Goal: Task Accomplishment & Management: Manage account settings

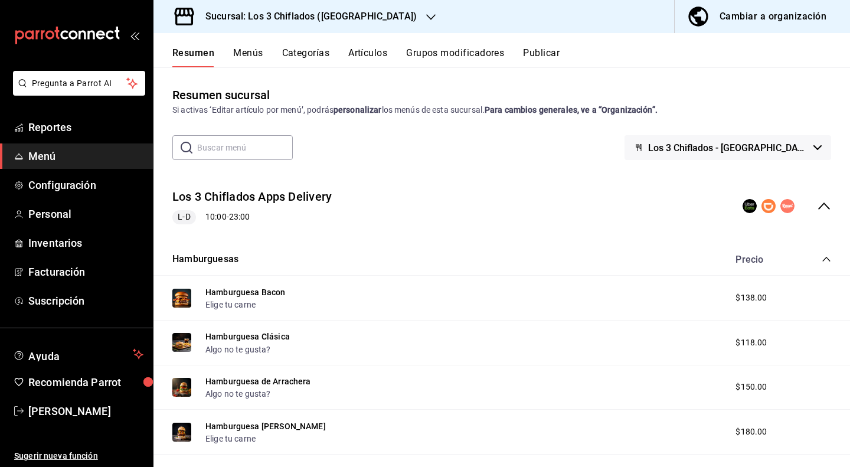
click at [426, 21] on icon "button" at bounding box center [430, 16] width 9 height 9
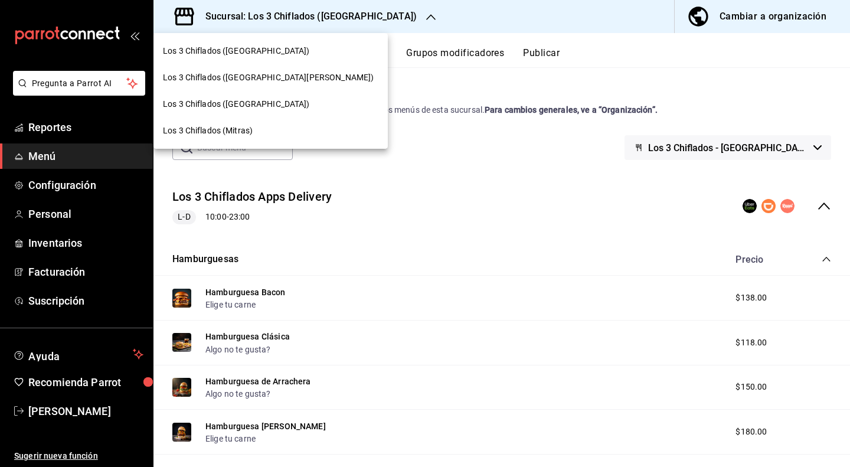
click at [263, 76] on span "Los 3 Chiflados ([GEOGRAPHIC_DATA][PERSON_NAME])" at bounding box center [268, 77] width 211 height 12
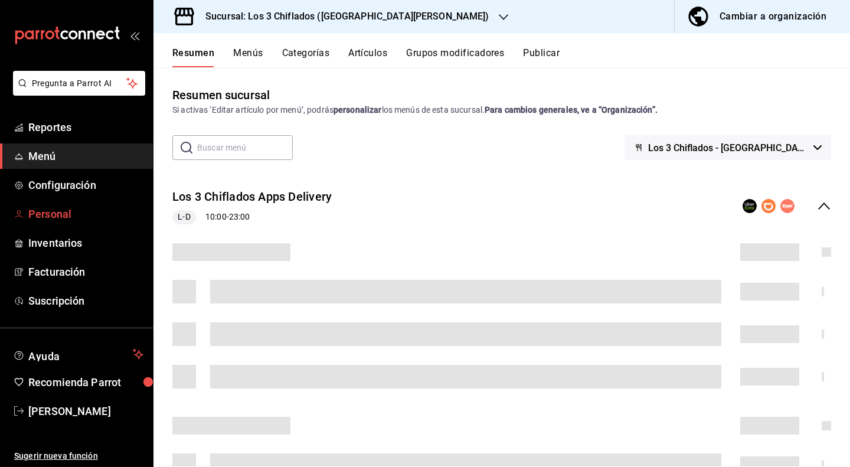
click at [63, 217] on span "Personal" at bounding box center [85, 214] width 115 height 16
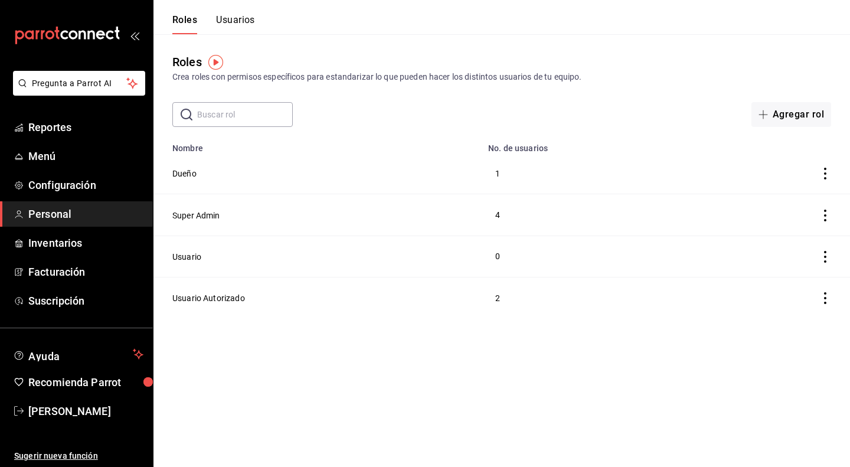
click at [237, 19] on button "Usuarios" at bounding box center [235, 24] width 39 height 20
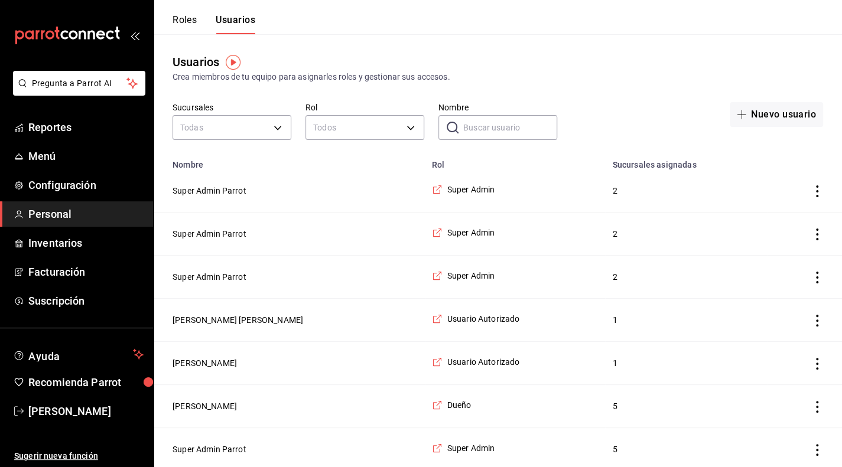
click at [194, 23] on button "Roles" at bounding box center [184, 24] width 24 height 20
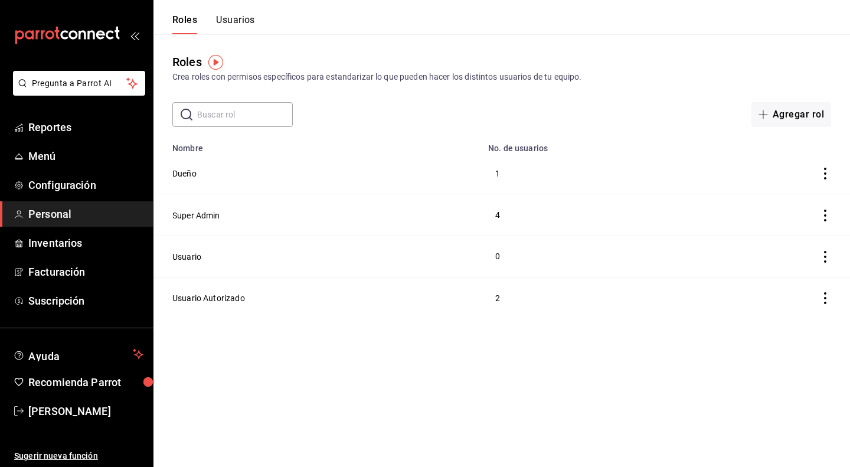
click at [244, 21] on button "Usuarios" at bounding box center [235, 24] width 39 height 20
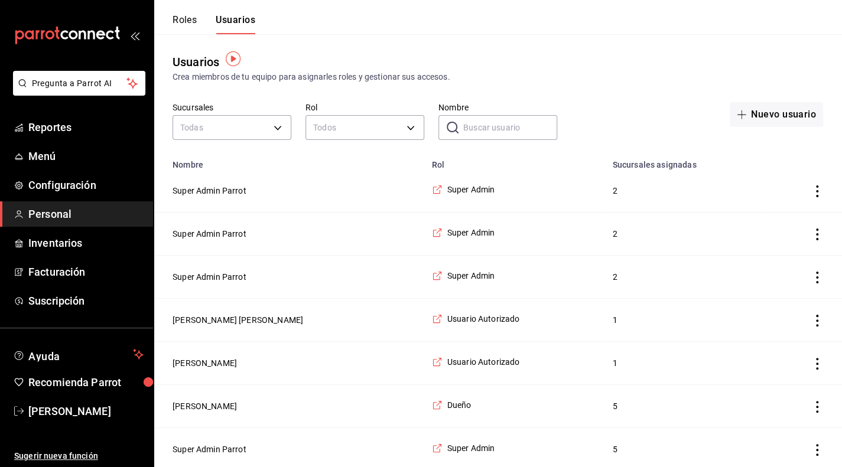
scroll to position [4, 0]
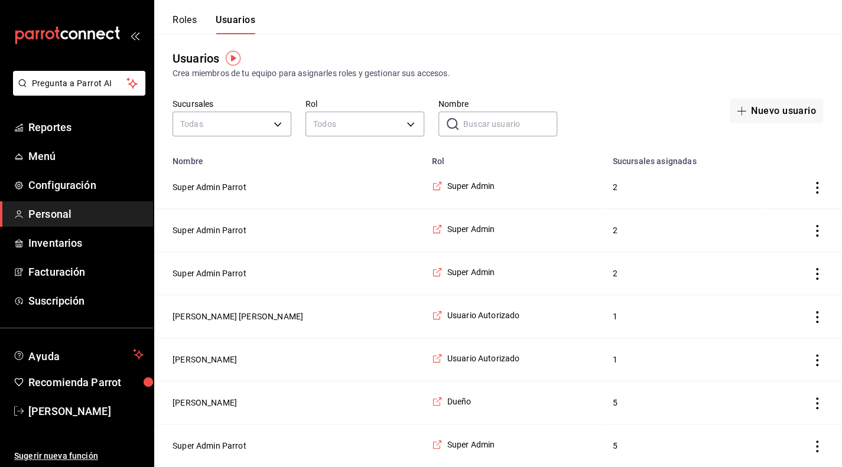
click at [816, 318] on icon "actions" at bounding box center [817, 317] width 12 height 12
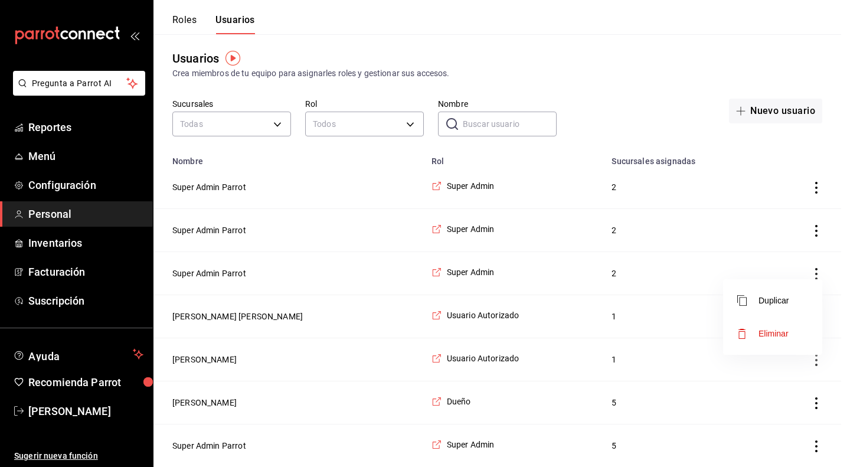
click at [671, 319] on div at bounding box center [425, 233] width 850 height 467
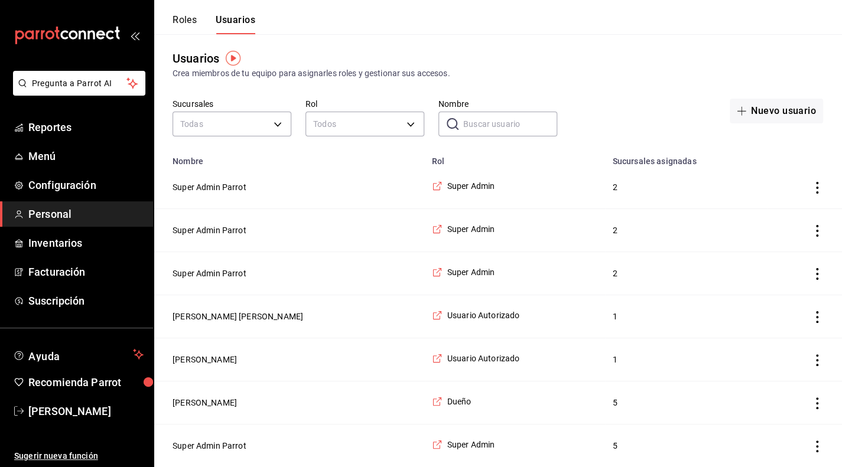
click at [817, 321] on icon "actions" at bounding box center [817, 317] width 12 height 12
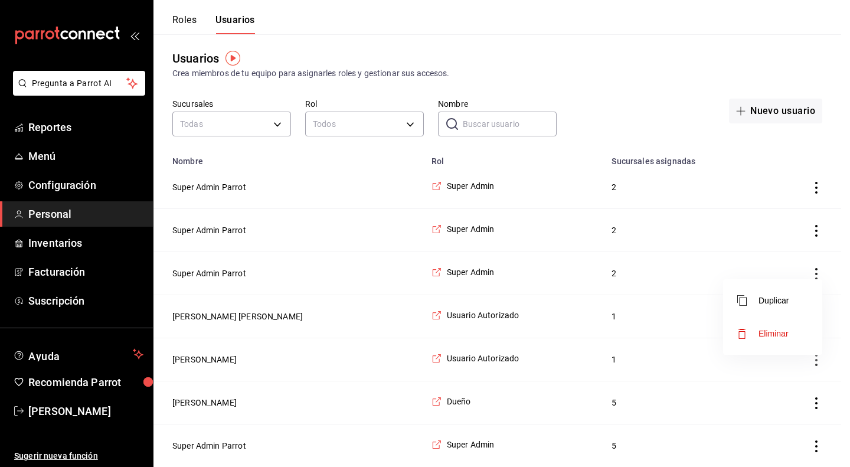
click at [775, 336] on span "Eliminar" at bounding box center [774, 333] width 30 height 9
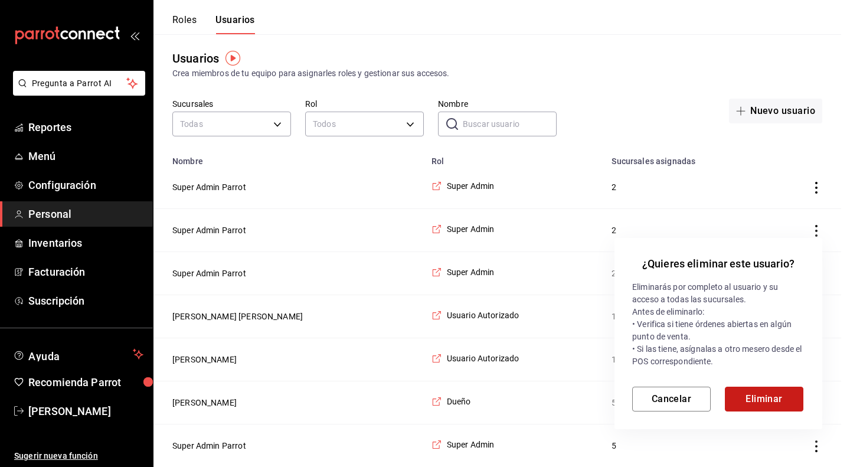
click at [754, 402] on button "Eliminar" at bounding box center [764, 399] width 79 height 25
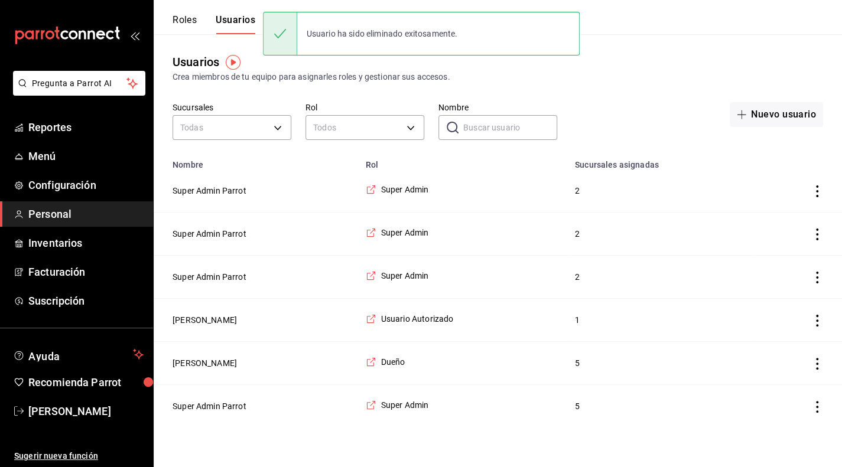
scroll to position [0, 0]
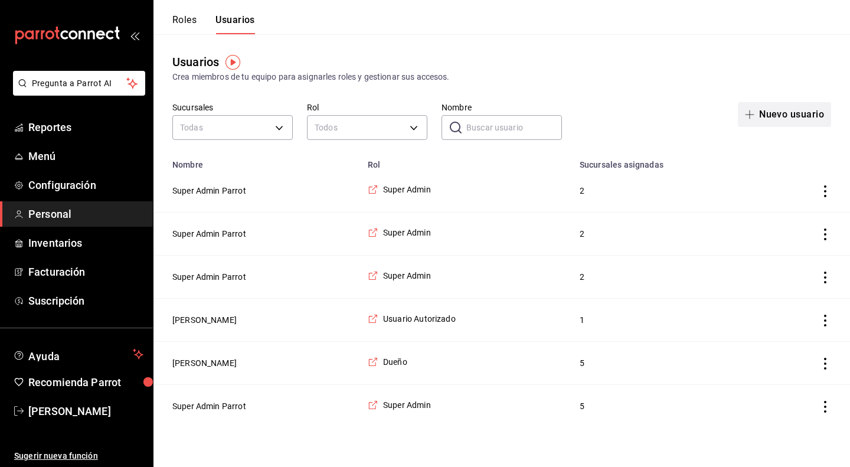
click at [816, 116] on button "Nuevo usuario" at bounding box center [784, 114] width 93 height 25
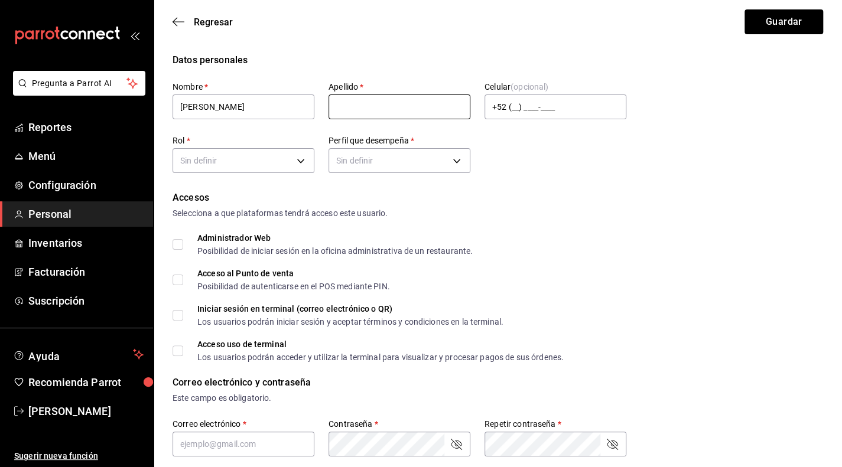
type input "DIANA"
click at [439, 109] on input "text" at bounding box center [399, 106] width 142 height 25
type input "Mora"
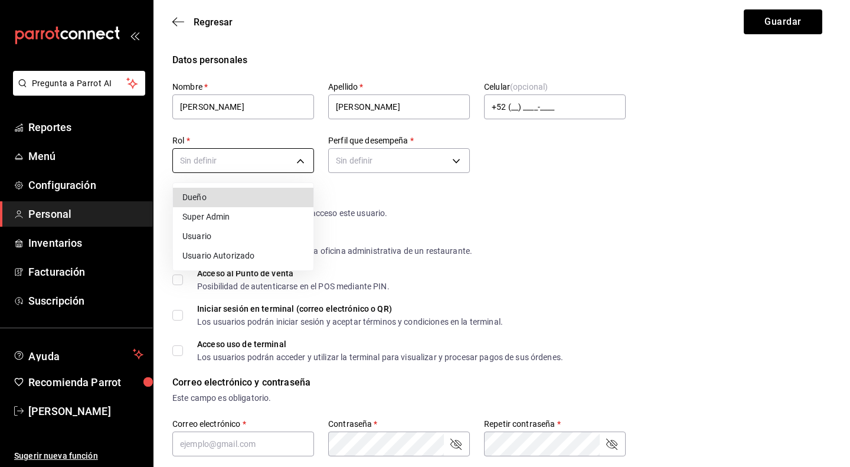
click at [300, 162] on body "Pregunta a Parrot AI Reportes Menú Configuración Personal Inventarios Facturaci…" at bounding box center [425, 452] width 850 height 905
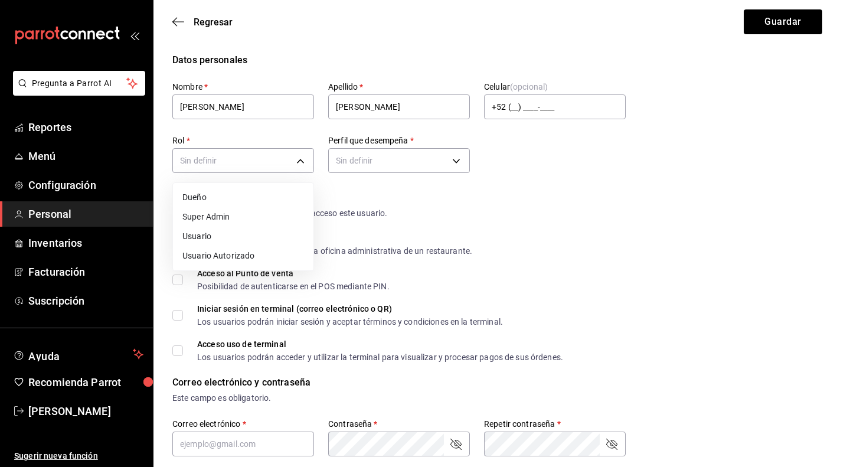
click at [270, 255] on li "Usuario Autorizado" at bounding box center [243, 255] width 141 height 19
type input "e16658fb-2d2b-48b5-9f6d-50205dbf63a1"
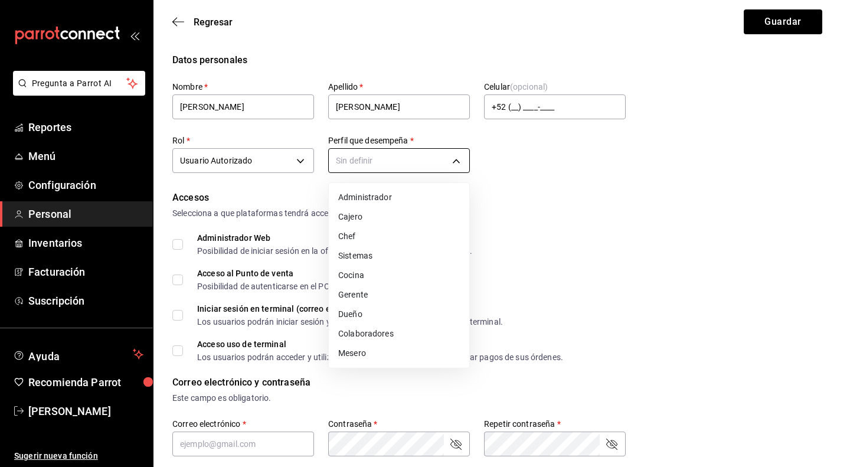
click at [452, 163] on body "Pregunta a Parrot AI Reportes Menú Configuración Personal Inventarios Facturaci…" at bounding box center [425, 452] width 850 height 905
click at [372, 295] on li "Gerente" at bounding box center [399, 294] width 141 height 19
type input "MANAGER"
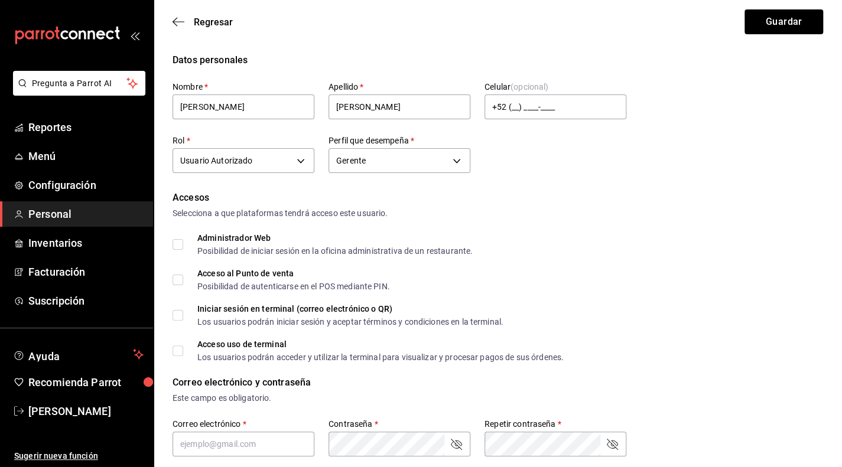
click at [178, 283] on input "Acceso al Punto de venta Posibilidad de autenticarse en el POS mediante PIN." at bounding box center [177, 280] width 11 height 11
checkbox input "true"
click at [176, 315] on input "Iniciar sesión en terminal (correo electrónico o QR) Los usuarios podrán inicia…" at bounding box center [177, 315] width 11 height 11
checkbox input "true"
click at [179, 351] on input "Acceso uso de terminal Los usuarios podrán acceder y utilizar la terminal para …" at bounding box center [177, 350] width 11 height 11
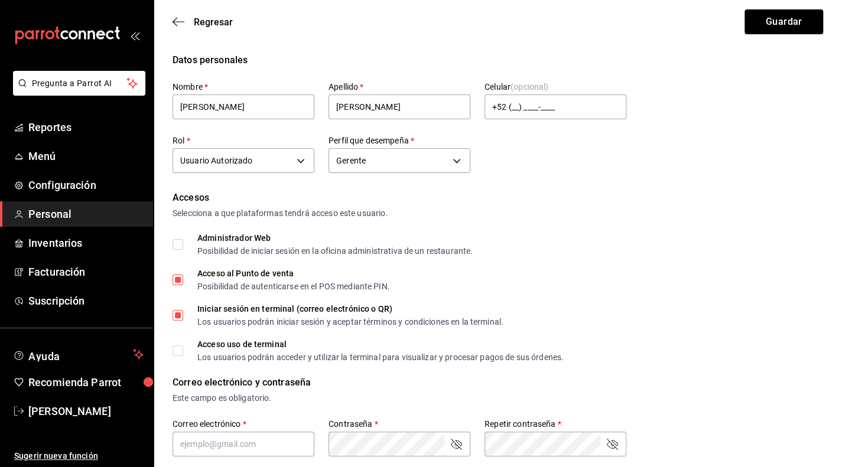
checkbox input "true"
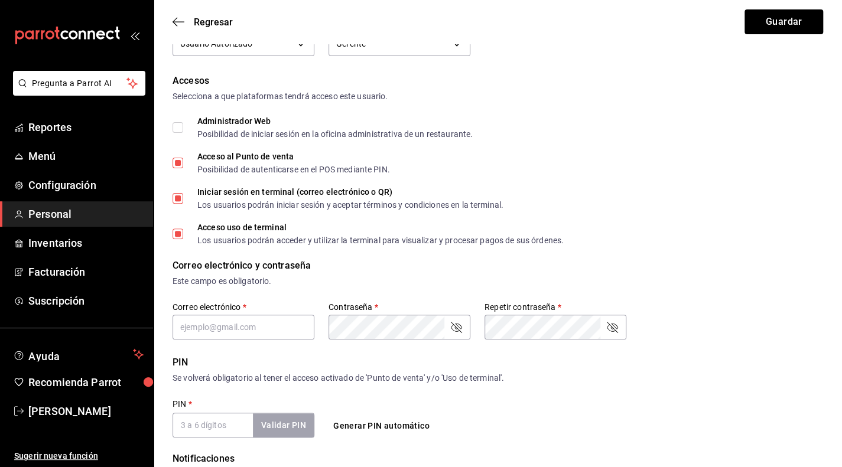
scroll to position [118, 0]
click at [299, 331] on input "text" at bounding box center [243, 326] width 142 height 25
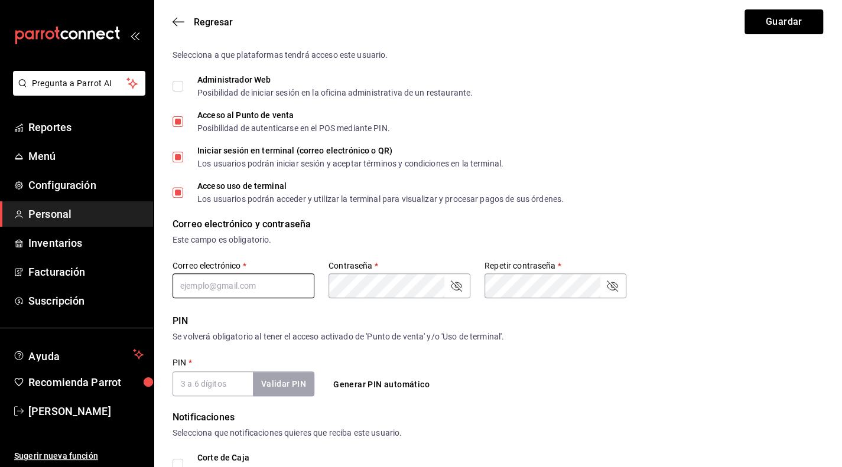
scroll to position [177, 0]
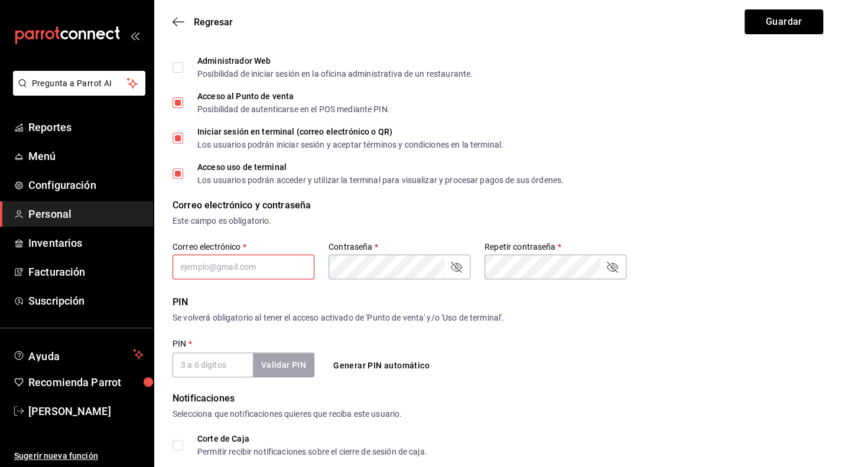
click at [399, 370] on button "Generar PIN automático" at bounding box center [381, 366] width 106 height 22
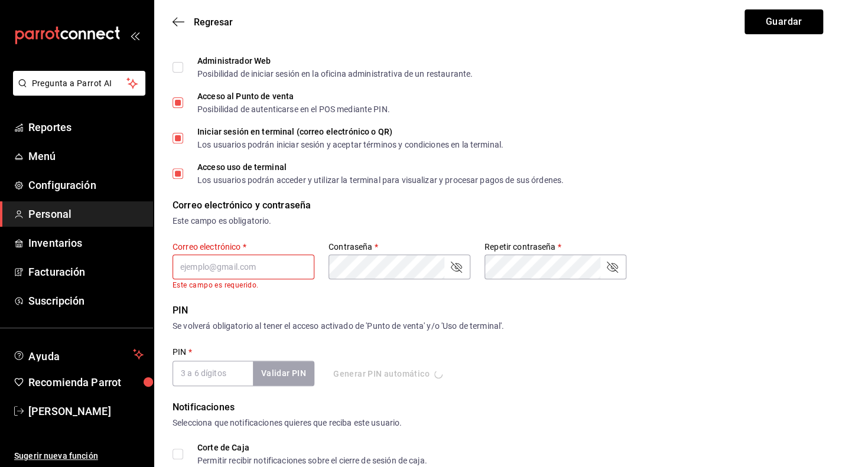
type input "4704"
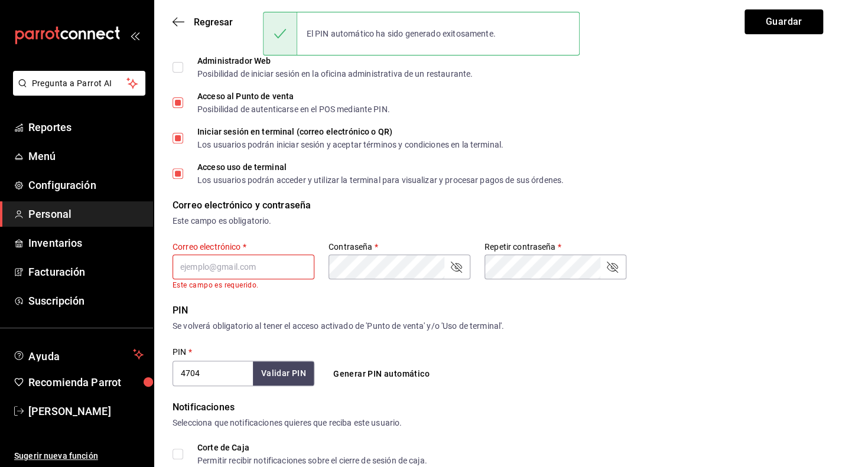
click at [282, 269] on input "text" at bounding box center [243, 267] width 142 height 25
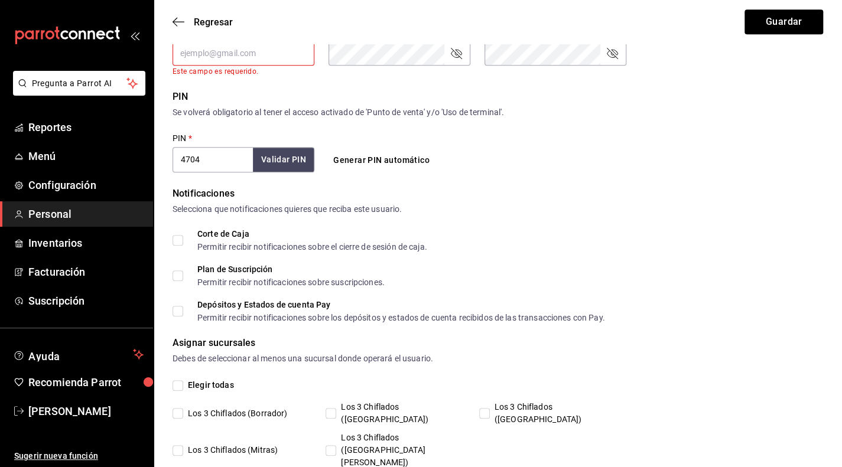
scroll to position [409, 0]
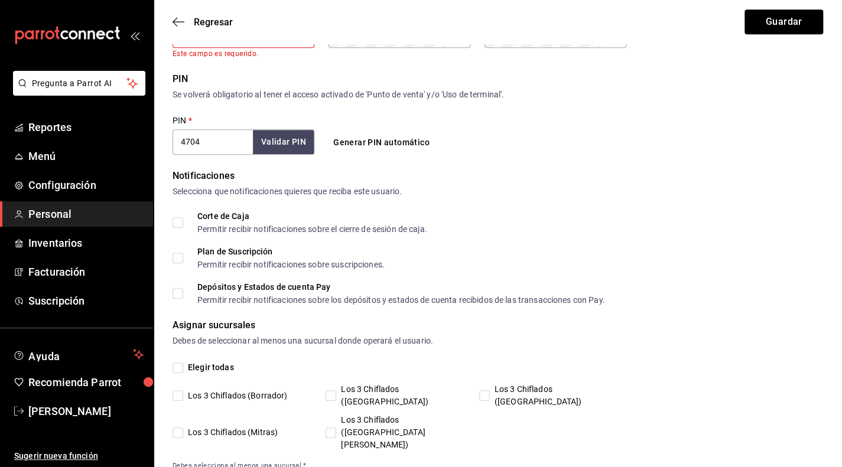
click at [332, 393] on input "Los 3 Chiflados ([GEOGRAPHIC_DATA])" at bounding box center [330, 395] width 11 height 11
checkbox input "true"
click at [334, 428] on input "Los 3 Chiflados ([GEOGRAPHIC_DATA][PERSON_NAME])" at bounding box center [330, 433] width 11 height 11
checkbox input "true"
click at [487, 391] on input "Los 3 Chiflados ([GEOGRAPHIC_DATA])" at bounding box center [484, 395] width 11 height 11
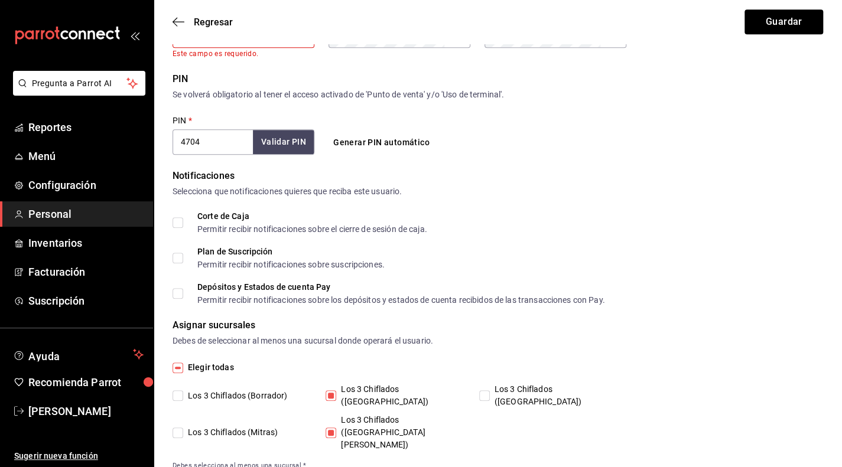
checkbox input "true"
click at [180, 428] on input "Los 3 Chiflados (Mitras)" at bounding box center [177, 433] width 11 height 11
checkbox input "true"
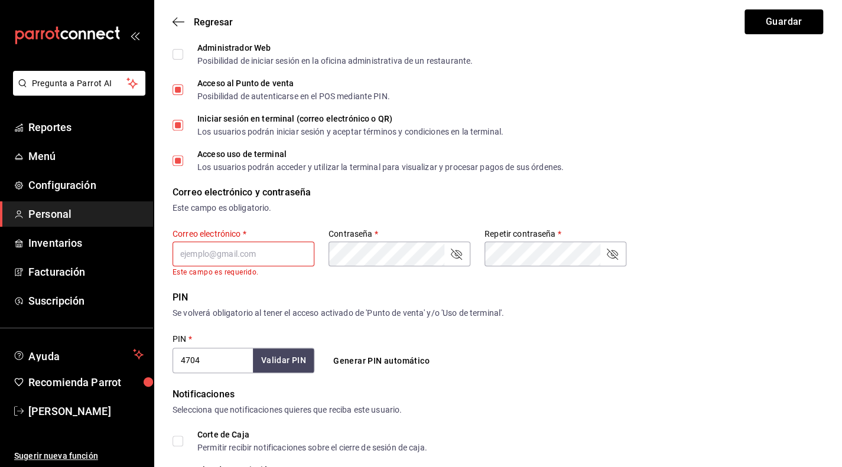
scroll to position [172, 0]
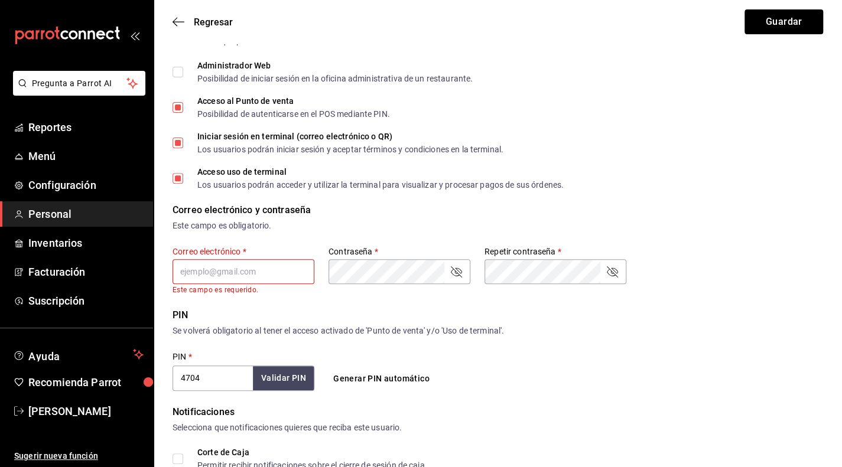
click at [181, 142] on input "Iniciar sesión en terminal (correo electrónico o QR) Los usuarios podrán inicia…" at bounding box center [177, 143] width 11 height 11
click at [182, 144] on input "Iniciar sesión en terminal (correo electrónico o QR) Los usuarios podrán inicia…" at bounding box center [177, 143] width 11 height 11
click at [180, 145] on input "Iniciar sesión en terminal (correo electrónico o QR) Los usuarios podrán inicia…" at bounding box center [177, 143] width 11 height 11
checkbox input "false"
click at [261, 267] on input "text" at bounding box center [243, 271] width 142 height 25
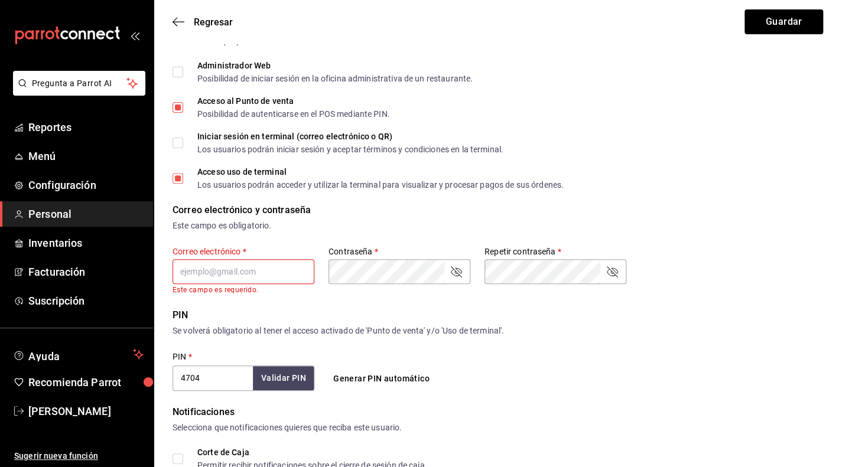
type input "f"
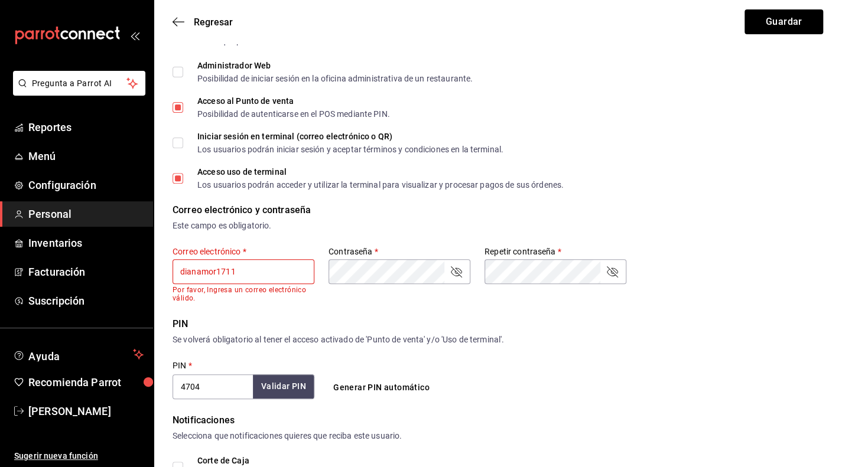
click at [288, 268] on input "dianamor1711" at bounding box center [243, 271] width 142 height 25
type input "dianamor1711@gmail.com"
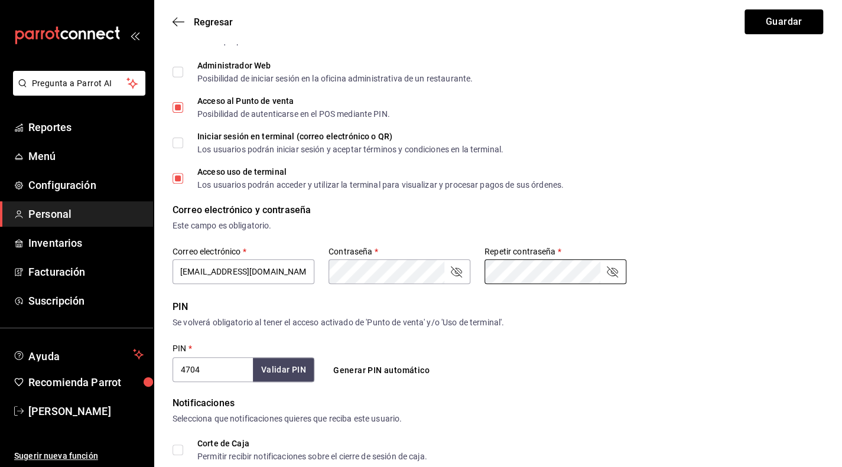
click at [458, 275] on icon "passwordField" at bounding box center [456, 272] width 14 height 14
click at [774, 289] on form "Datos personales Nombre   * DIANA Apellido   * Mora Celular (opcional) +52 (__)…" at bounding box center [497, 290] width 650 height 819
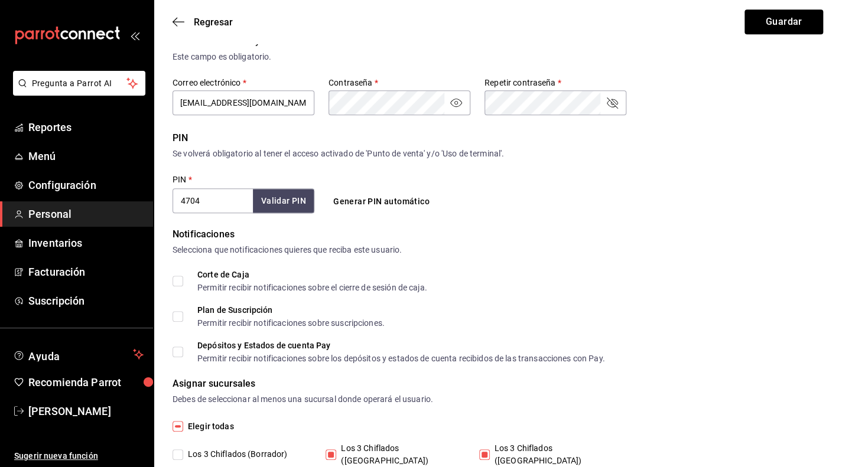
scroll to position [282, 0]
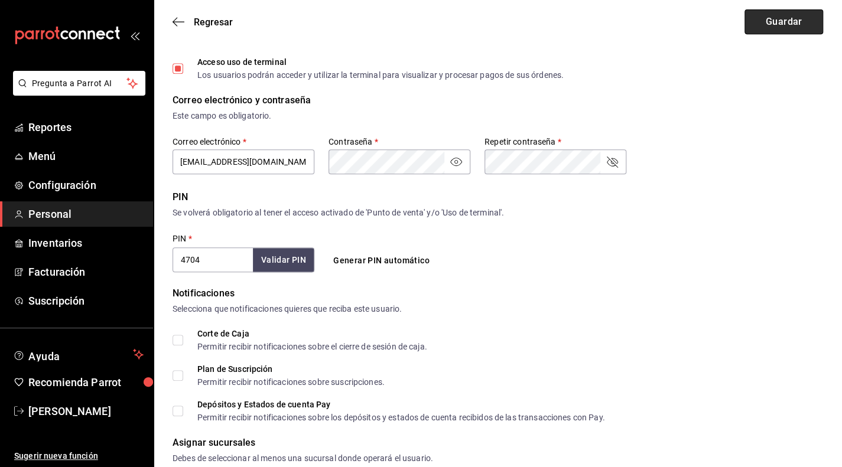
click at [784, 27] on button "Guardar" at bounding box center [783, 21] width 79 height 25
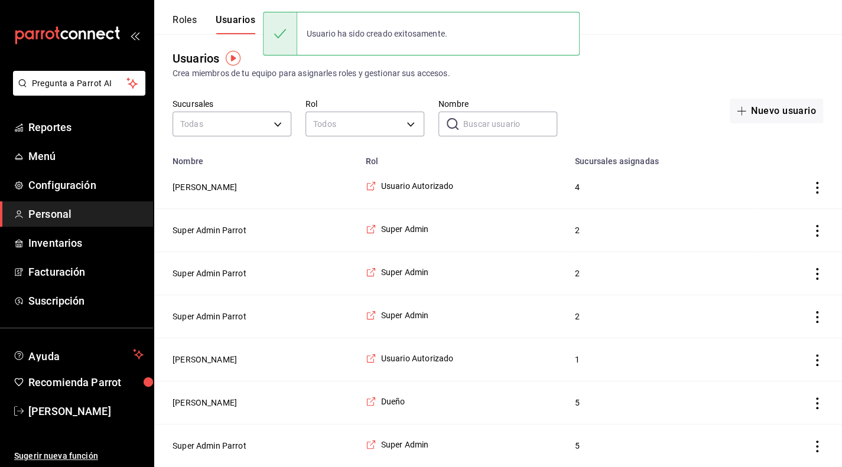
scroll to position [4, 0]
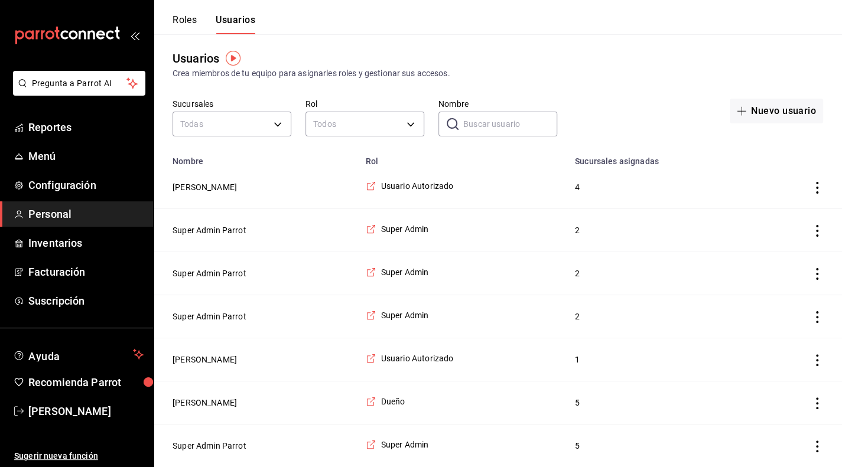
click at [817, 191] on icon "actions" at bounding box center [817, 188] width 12 height 12
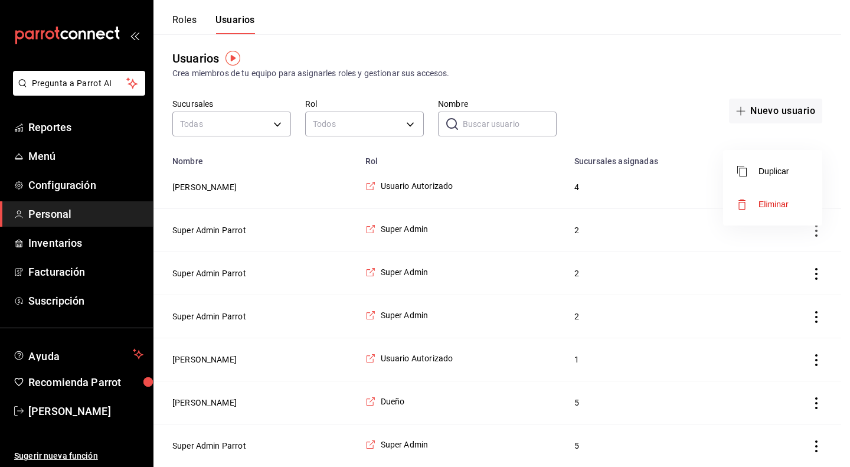
click at [403, 184] on div at bounding box center [425, 233] width 850 height 467
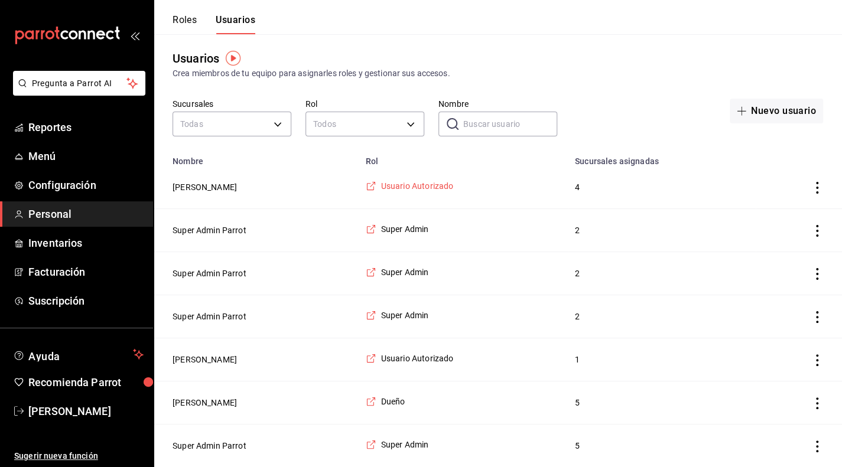
click at [399, 185] on span "Usuario Autorizado" at bounding box center [417, 186] width 73 height 12
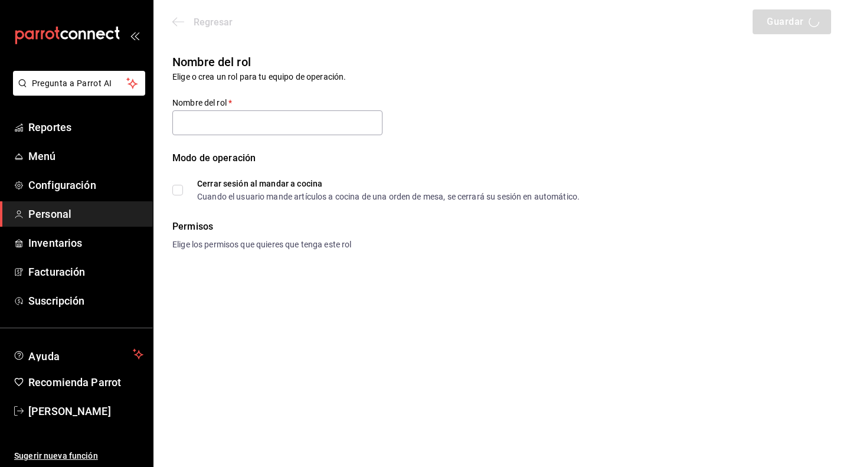
type input "Usuario Autorizado"
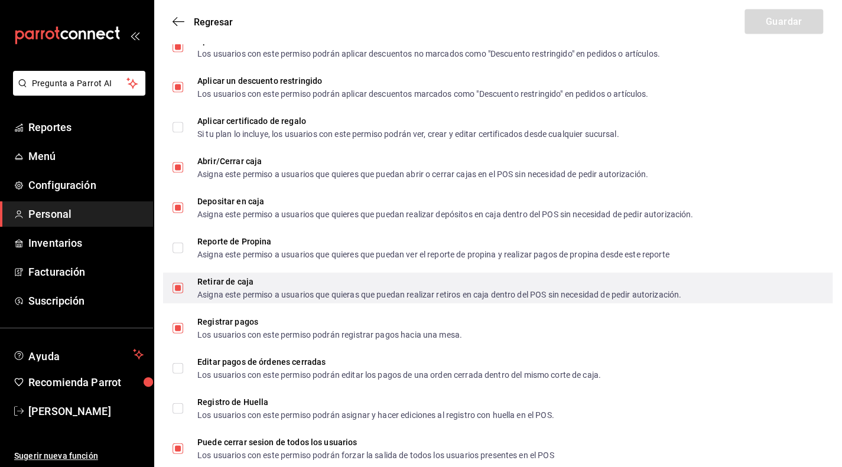
scroll to position [1251, 0]
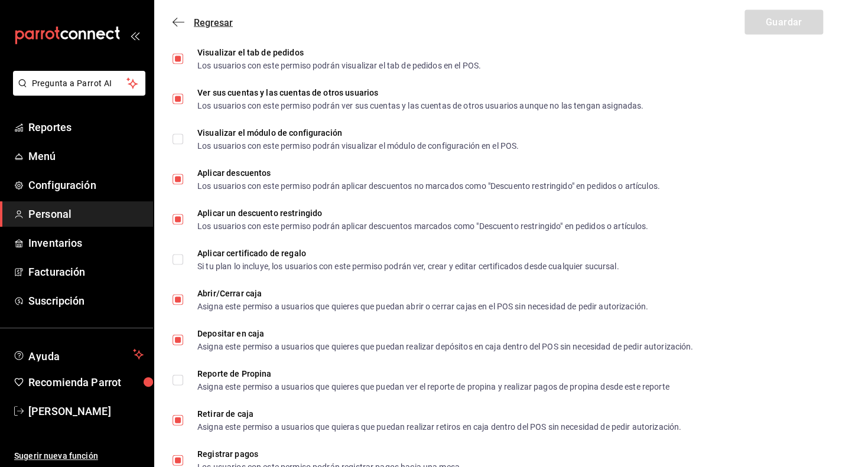
click at [177, 20] on icon "button" at bounding box center [178, 22] width 12 height 11
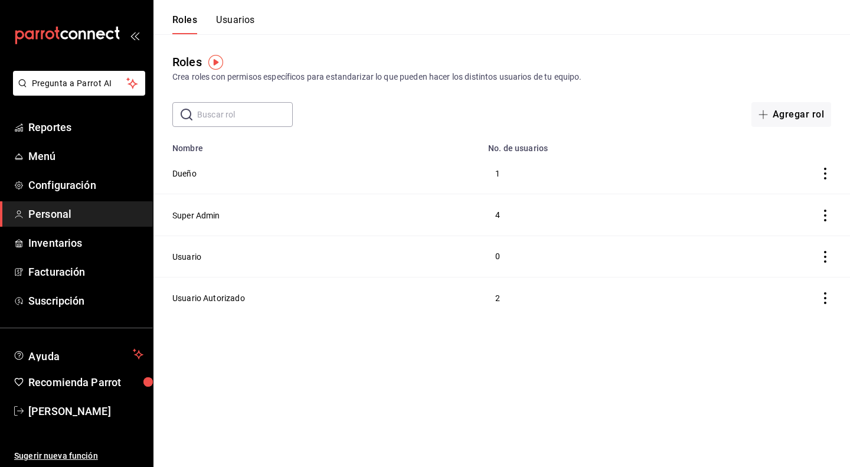
click at [234, 17] on button "Usuarios" at bounding box center [235, 24] width 39 height 20
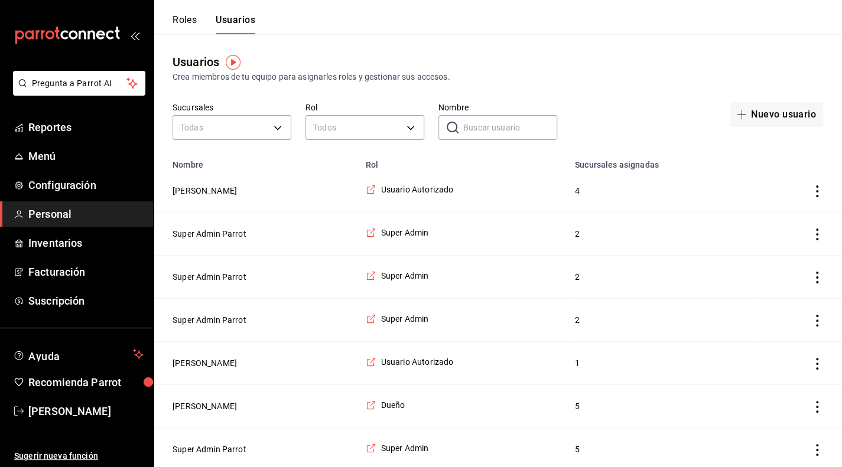
click at [816, 192] on icon "actions" at bounding box center [817, 191] width 12 height 12
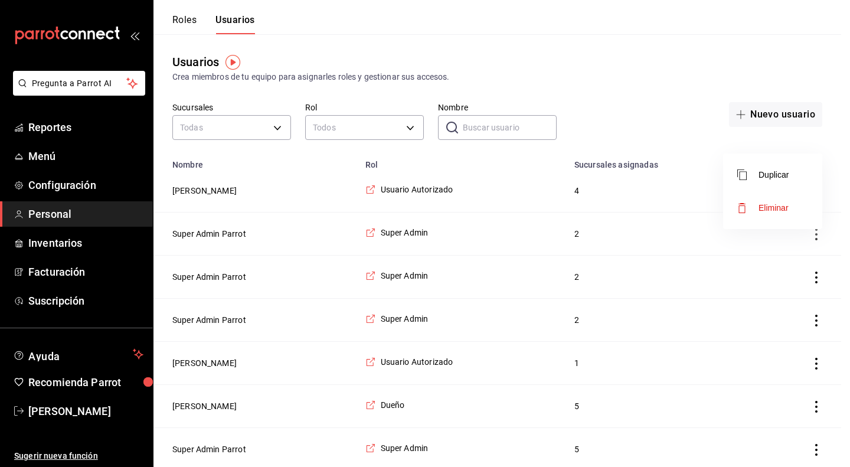
click at [677, 73] on div at bounding box center [425, 233] width 850 height 467
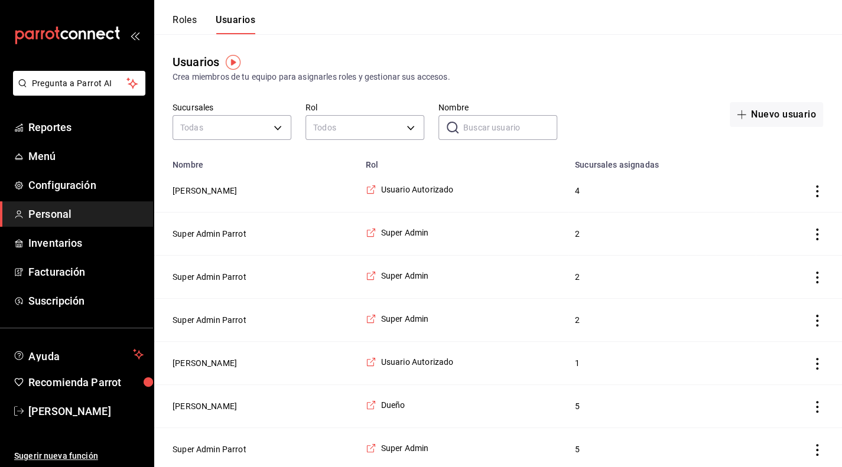
click at [814, 190] on icon "actions" at bounding box center [817, 191] width 12 height 12
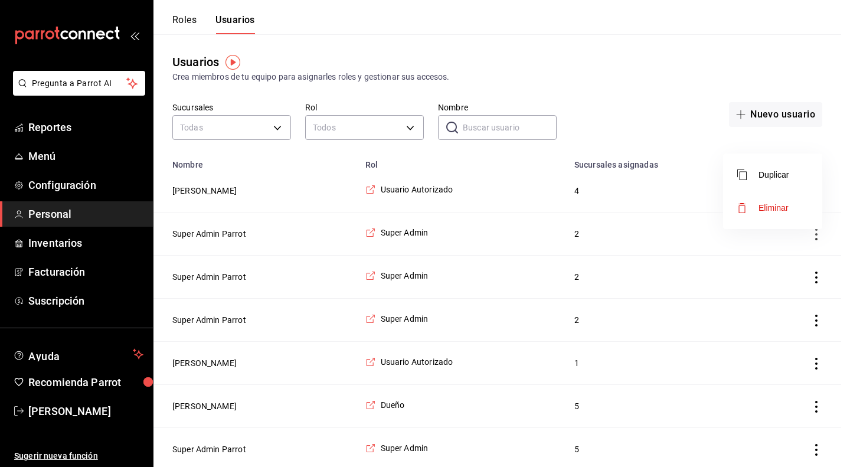
click at [789, 203] on li "Eliminar" at bounding box center [772, 207] width 99 height 33
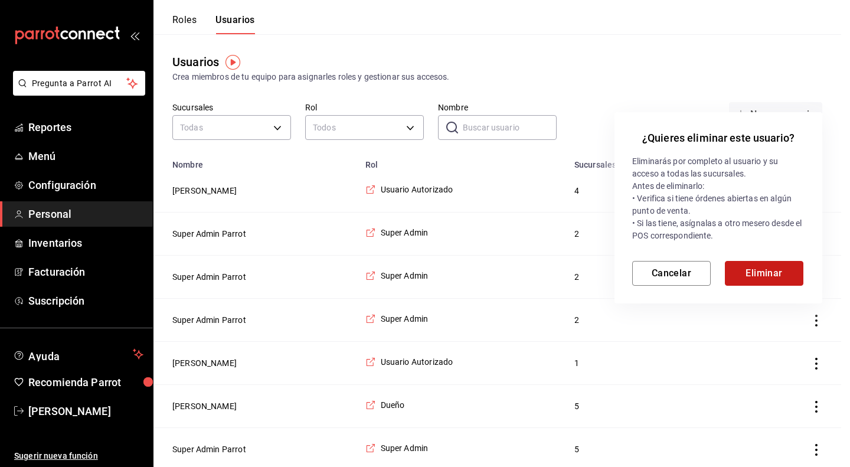
click at [757, 268] on button "Eliminar" at bounding box center [764, 273] width 79 height 25
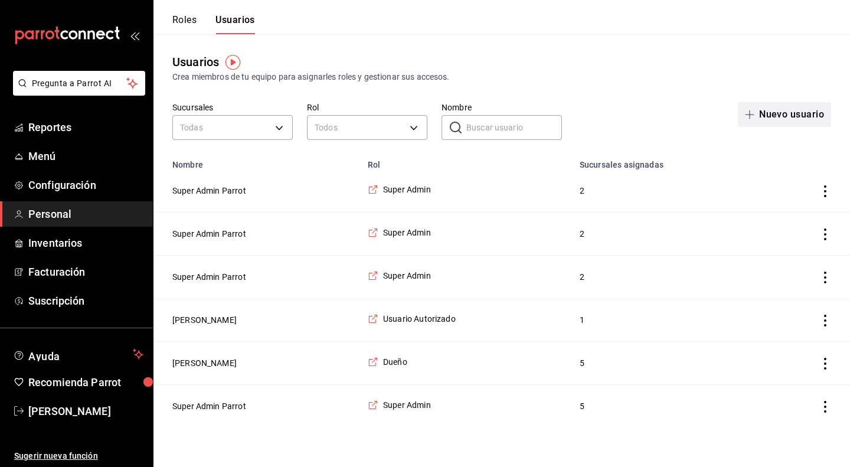
click at [798, 115] on button "Nuevo usuario" at bounding box center [784, 114] width 93 height 25
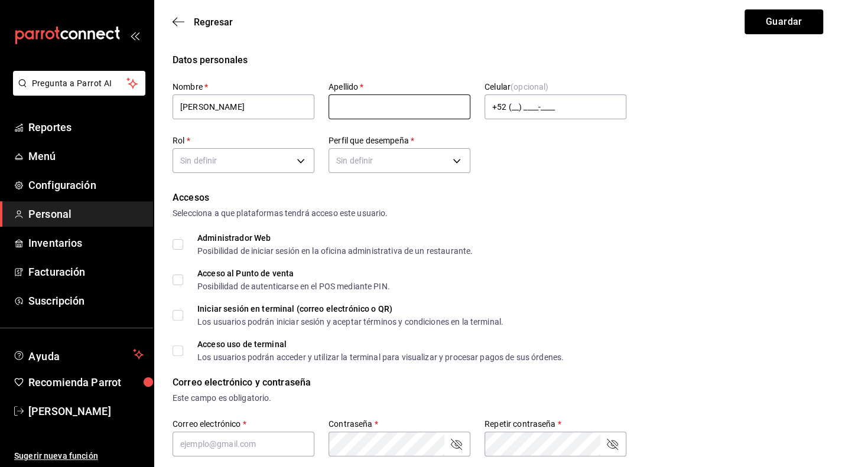
type input "Diana"
click at [343, 109] on input "text" at bounding box center [399, 106] width 142 height 25
type input "Mora"
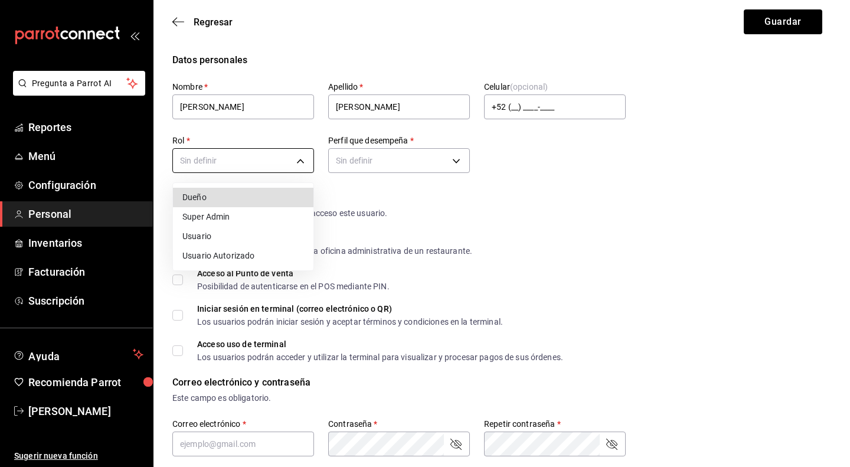
click at [292, 162] on body "Pregunta a Parrot AI Reportes Menú Configuración Personal Inventarios Facturaci…" at bounding box center [425, 452] width 850 height 905
click at [235, 256] on li "Usuario Autorizado" at bounding box center [243, 255] width 141 height 19
type input "e16658fb-2d2b-48b5-9f6d-50205dbf63a1"
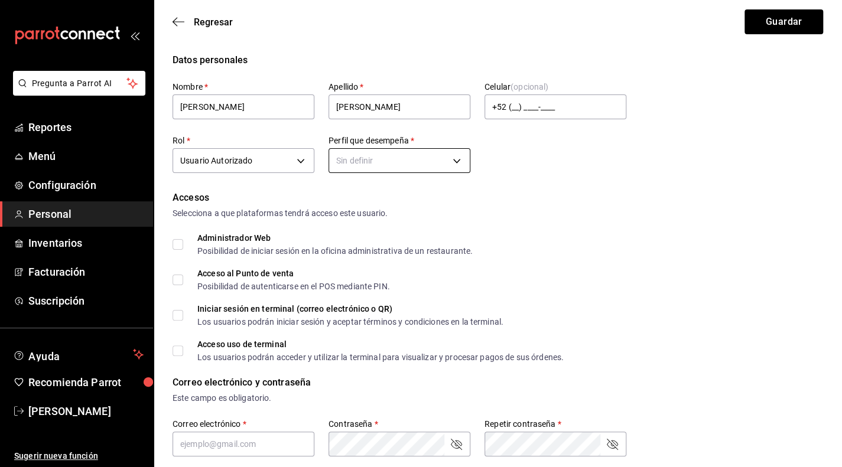
click at [449, 161] on body "Pregunta a Parrot AI Reportes Menú Configuración Personal Inventarios Facturaci…" at bounding box center [421, 452] width 842 height 905
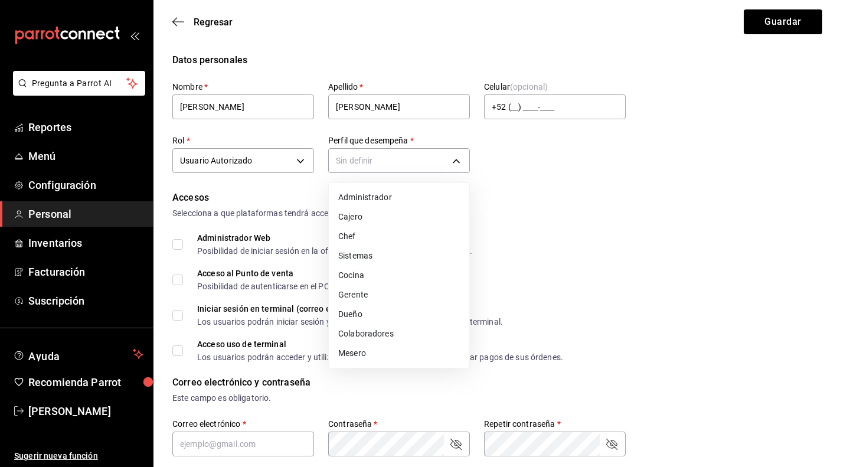
click at [369, 297] on li "Gerente" at bounding box center [399, 294] width 141 height 19
type input "MANAGER"
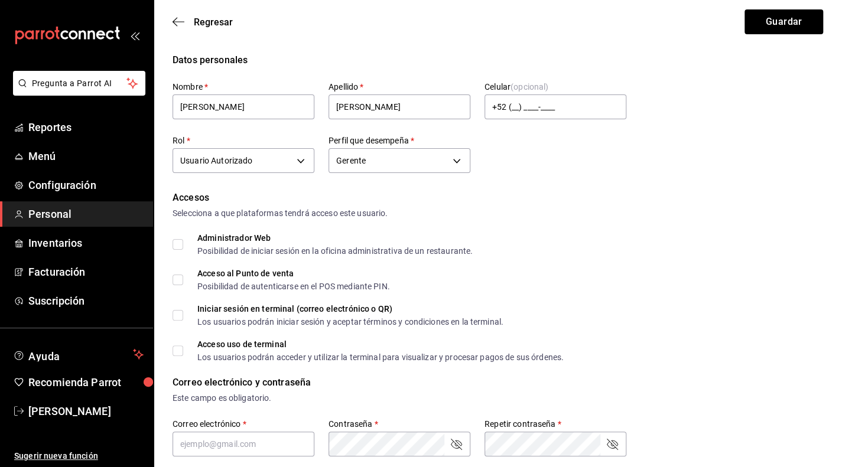
click at [175, 278] on input "Acceso al Punto de venta Posibilidad de autenticarse en el POS mediante PIN." at bounding box center [177, 280] width 11 height 11
checkbox input "true"
click at [180, 317] on input "Iniciar sesión en terminal (correo electrónico o QR) Los usuarios podrán inicia…" at bounding box center [177, 315] width 11 height 11
checkbox input "true"
click at [183, 355] on span "Acceso uso de terminal Los usuarios podrán acceder y utilizar la terminal para …" at bounding box center [373, 350] width 380 height 21
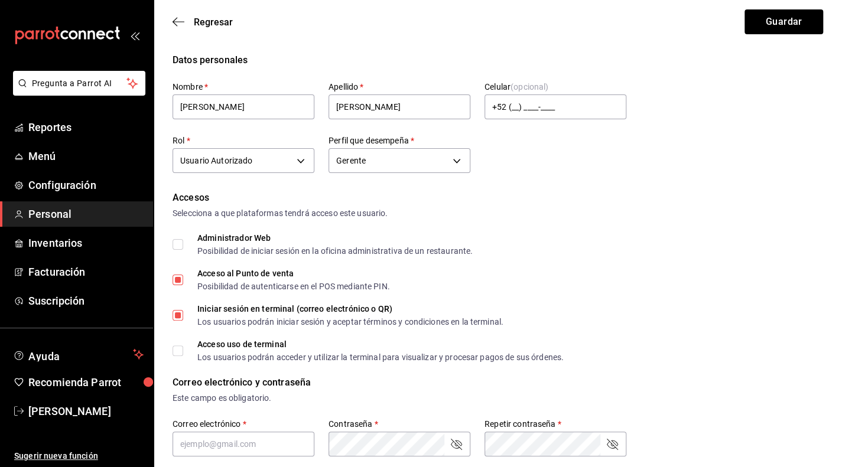
click at [183, 355] on input "Acceso uso de terminal Los usuarios podrán acceder y utilizar la terminal para …" at bounding box center [177, 350] width 11 height 11
checkbox input "true"
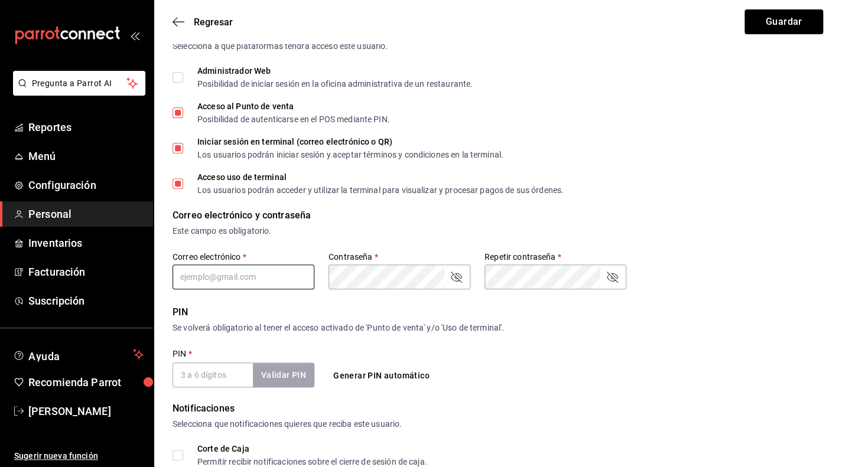
scroll to position [236, 0]
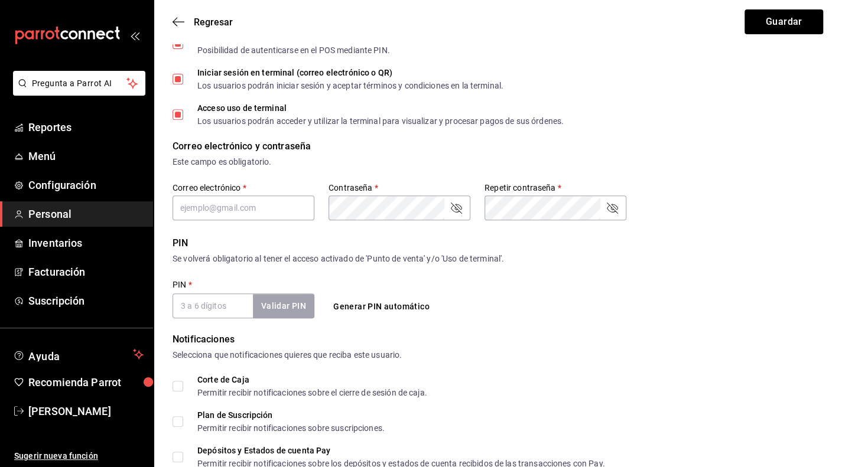
click at [378, 311] on button "Generar PIN automático" at bounding box center [381, 307] width 106 height 22
type input "5643"
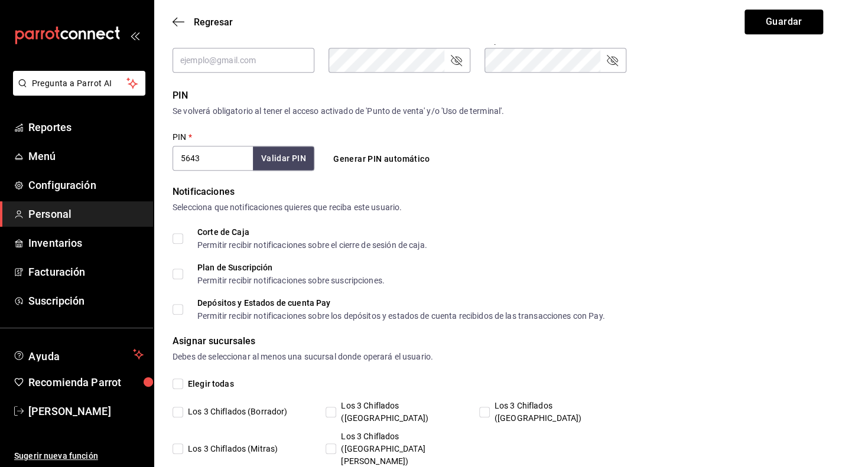
scroll to position [400, 0]
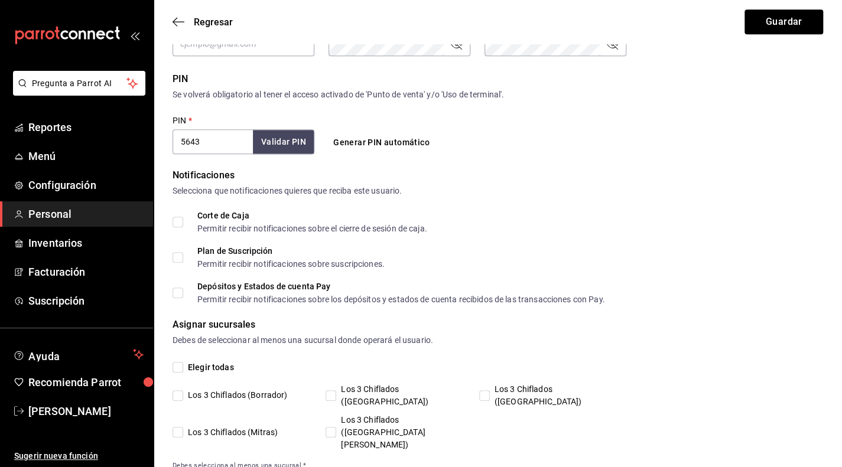
click at [325, 392] on input "Los 3 Chiflados ([GEOGRAPHIC_DATA])" at bounding box center [330, 395] width 11 height 11
checkbox input "true"
click at [328, 427] on input "Los 3 Chiflados ([GEOGRAPHIC_DATA][PERSON_NAME])" at bounding box center [330, 432] width 11 height 11
checkbox input "true"
click at [178, 427] on input "Los 3 Chiflados (Mitras)" at bounding box center [177, 432] width 11 height 11
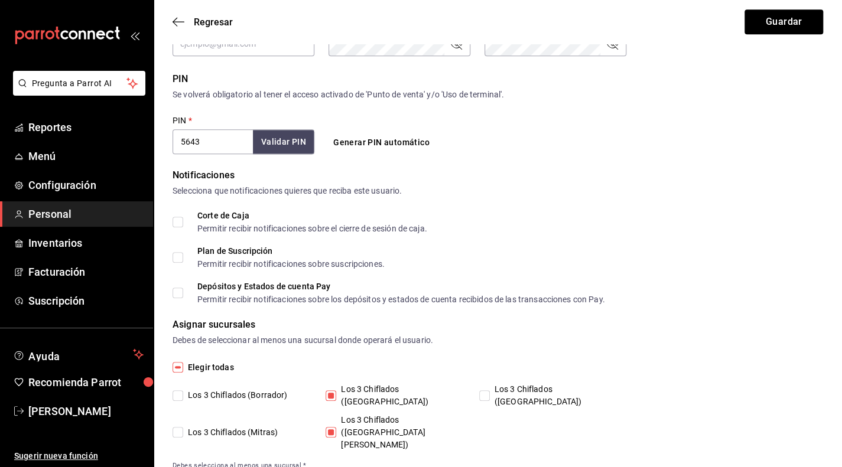
checkbox input "true"
click at [485, 392] on input "Los 3 Chiflados ([GEOGRAPHIC_DATA])" at bounding box center [484, 395] width 11 height 11
checkbox input "true"
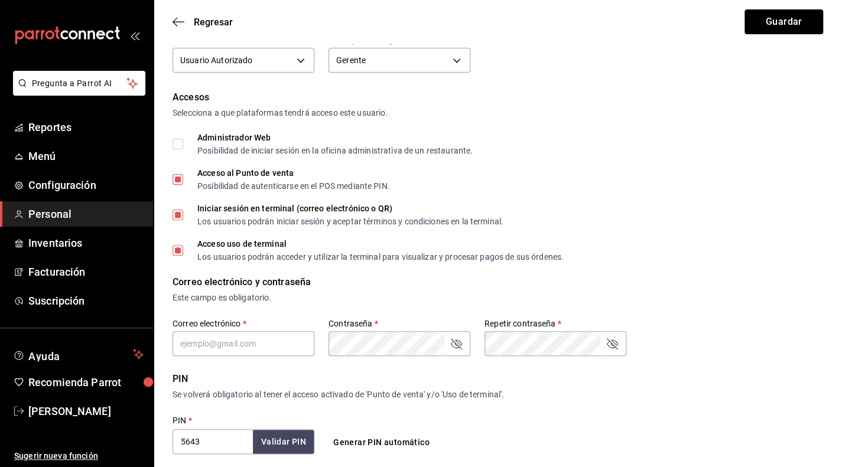
scroll to position [177, 0]
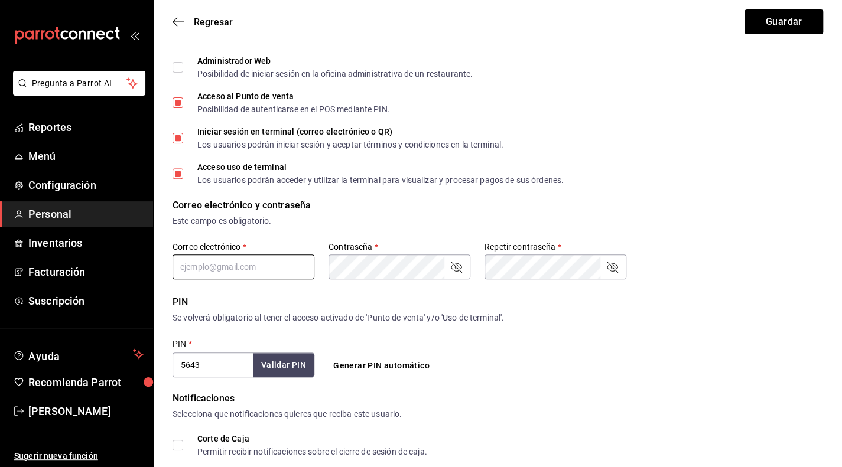
click at [272, 264] on input "text" at bounding box center [243, 267] width 142 height 25
type input "dianamor1711@gmail.com"
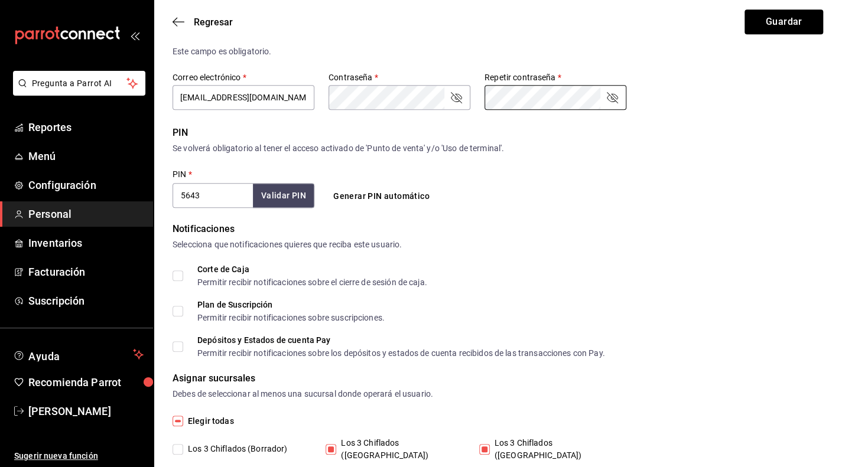
scroll to position [400, 0]
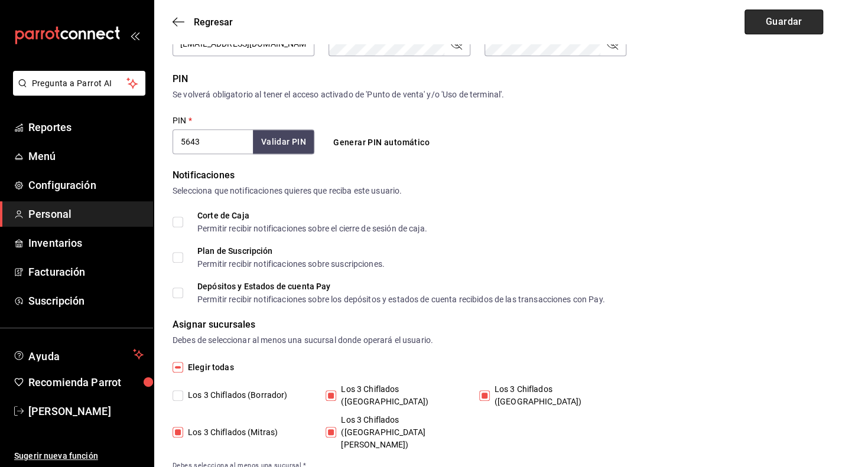
click at [803, 22] on button "Guardar" at bounding box center [783, 21] width 79 height 25
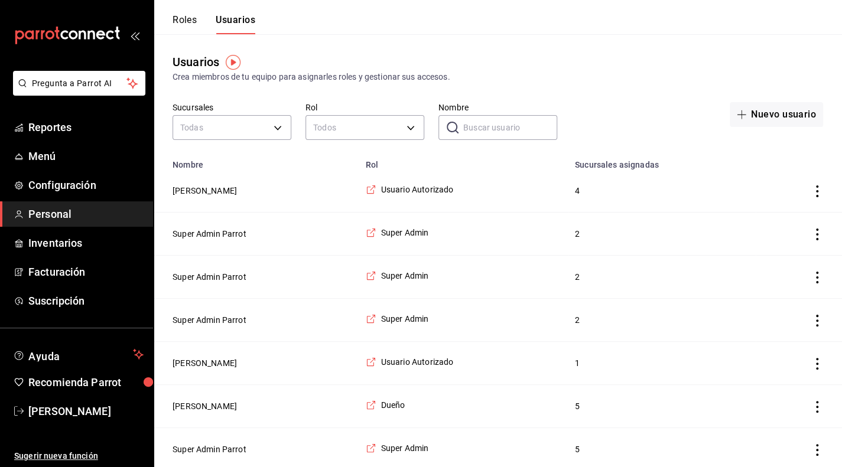
click at [187, 24] on button "Roles" at bounding box center [184, 24] width 24 height 20
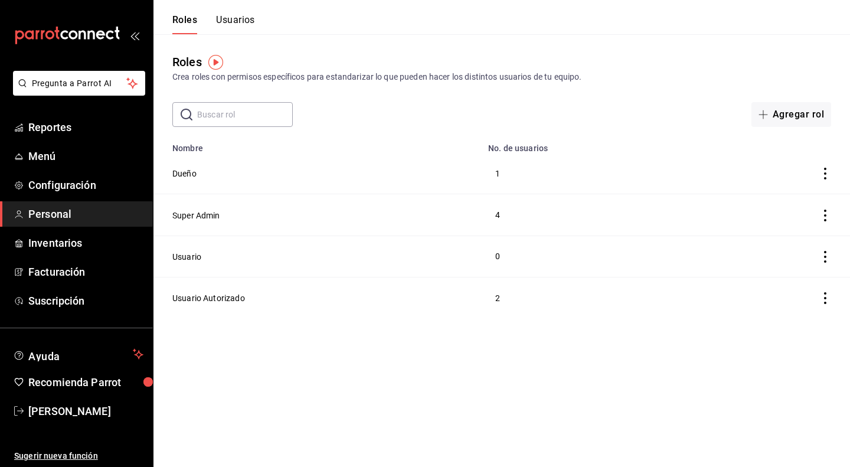
click at [230, 22] on button "Usuarios" at bounding box center [235, 24] width 39 height 20
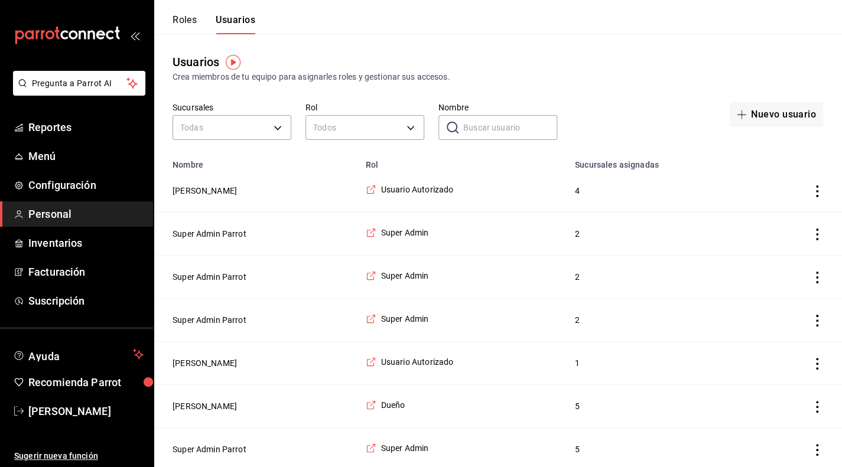
click at [67, 214] on span "Personal" at bounding box center [85, 214] width 115 height 16
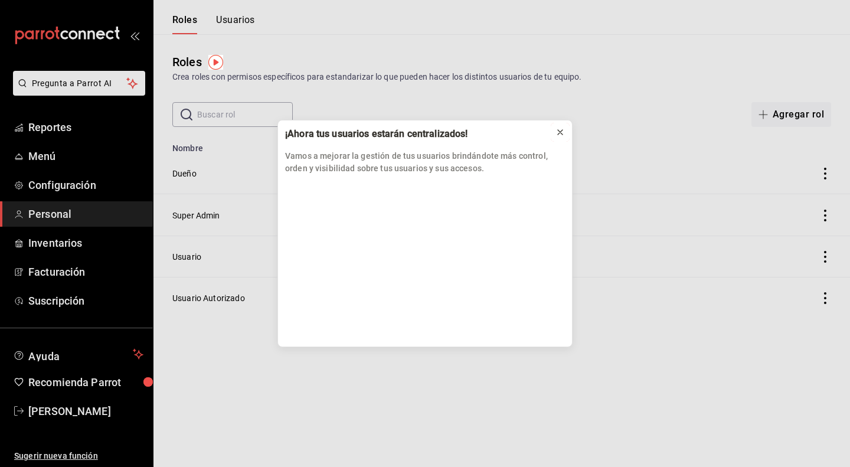
click at [562, 130] on icon at bounding box center [560, 132] width 9 height 9
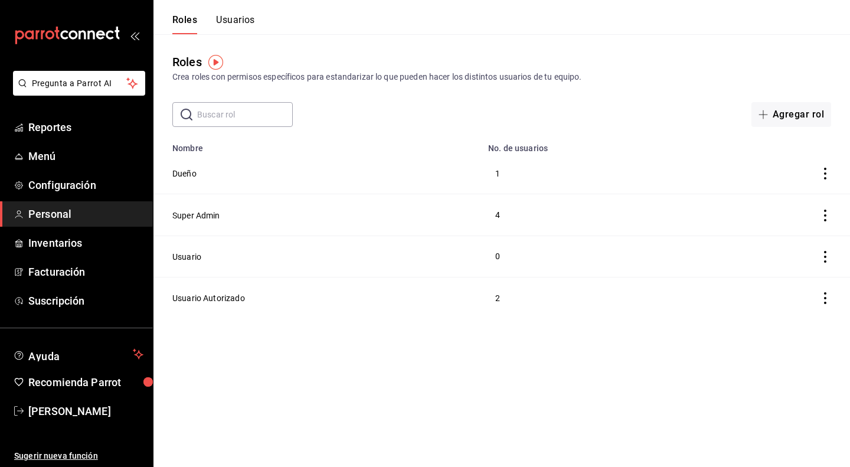
click at [227, 23] on button "Usuarios" at bounding box center [235, 24] width 39 height 20
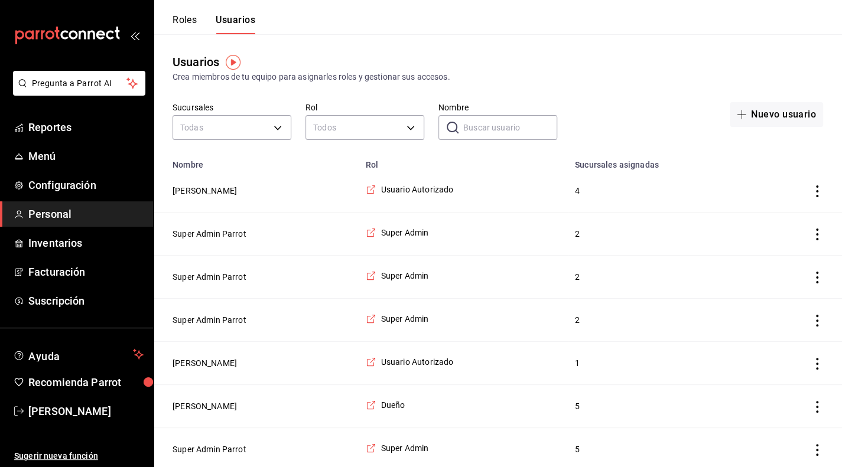
click at [816, 187] on icon "actions" at bounding box center [817, 191] width 2 height 12
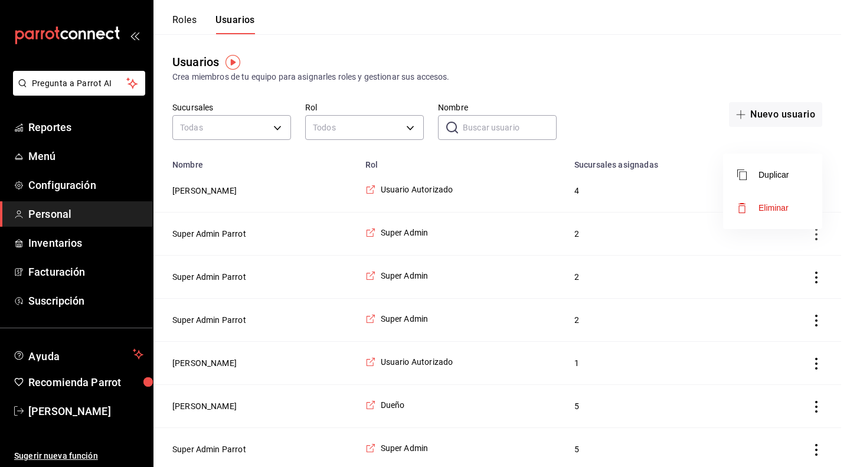
click at [702, 142] on div at bounding box center [425, 233] width 850 height 467
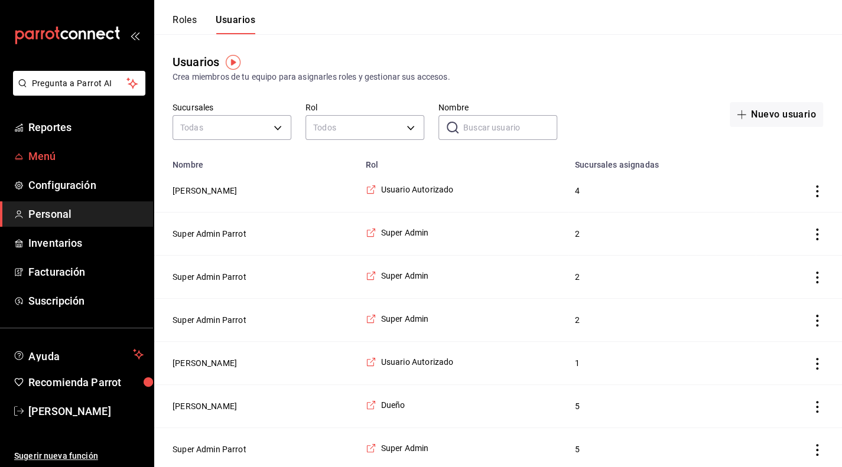
click at [70, 156] on span "Menú" at bounding box center [85, 156] width 115 height 16
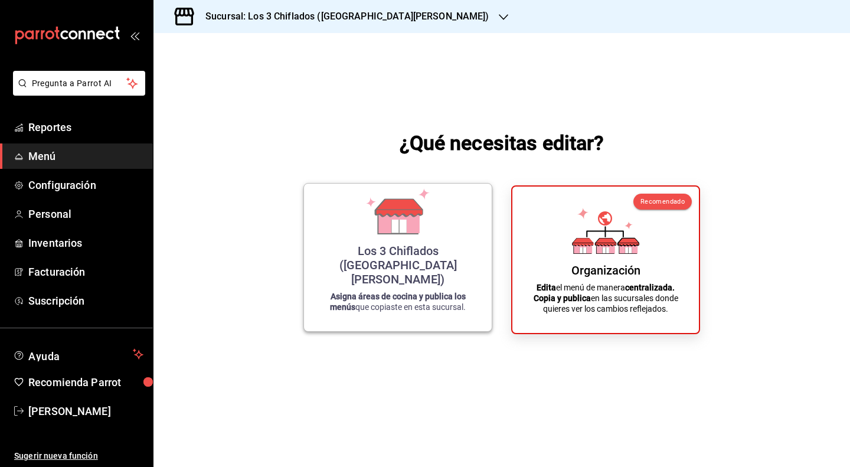
click at [433, 283] on div "Los 3 Chiflados ([GEOGRAPHIC_DATA][PERSON_NAME])" at bounding box center [397, 265] width 159 height 43
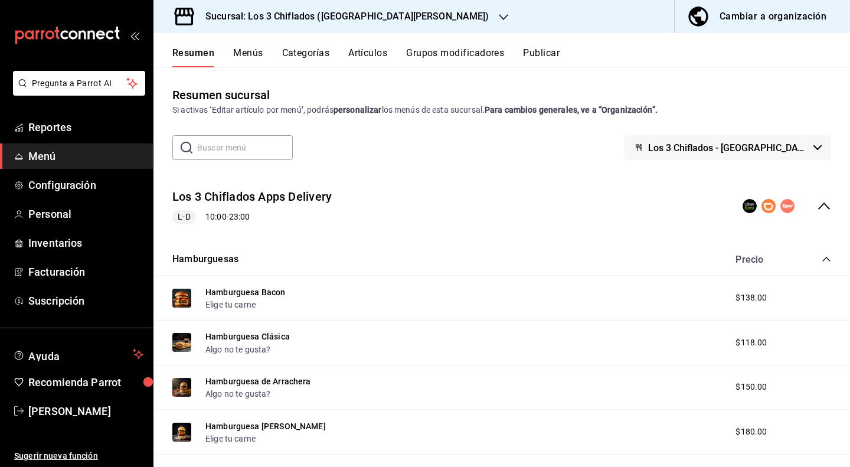
click at [817, 201] on icon "collapse-menu-row" at bounding box center [824, 206] width 14 height 14
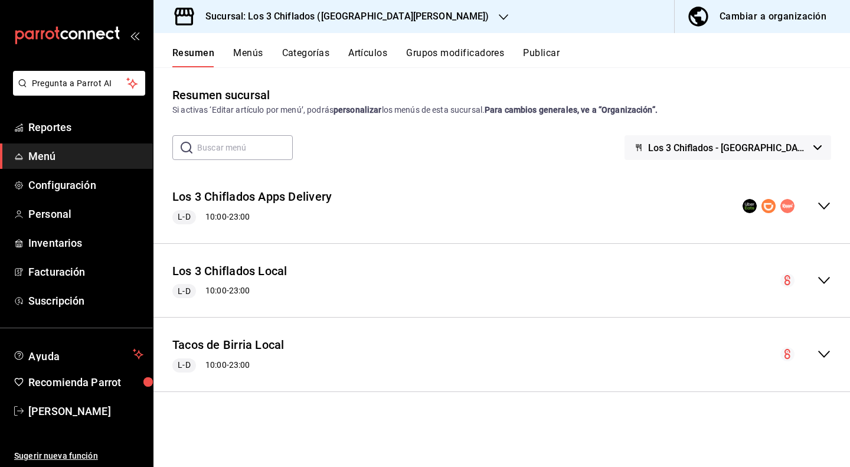
click at [249, 50] on button "Menús" at bounding box center [248, 57] width 30 height 20
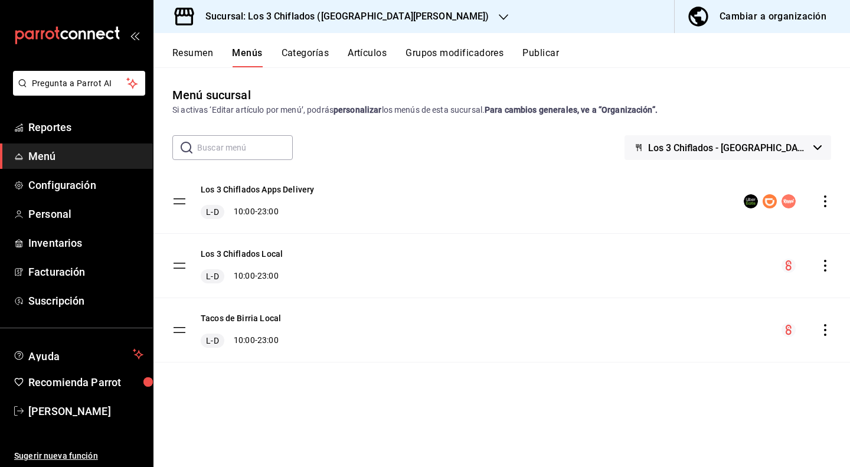
click at [204, 50] on button "Resumen" at bounding box center [192, 57] width 41 height 20
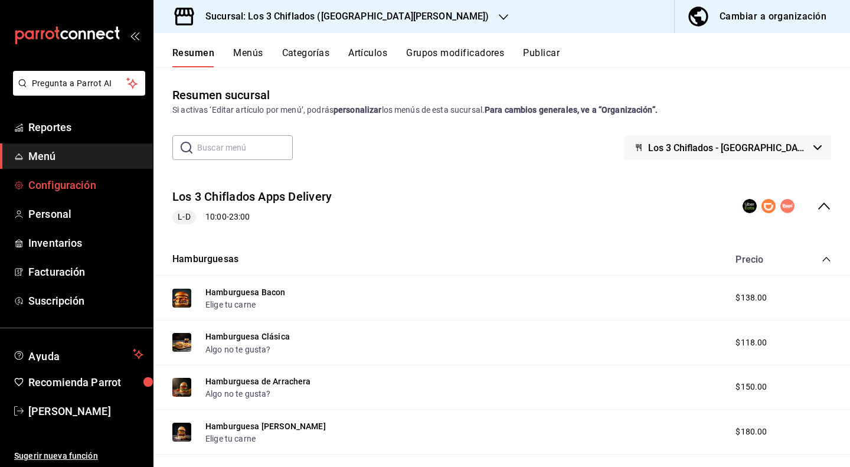
click at [76, 188] on span "Configuración" at bounding box center [85, 185] width 115 height 16
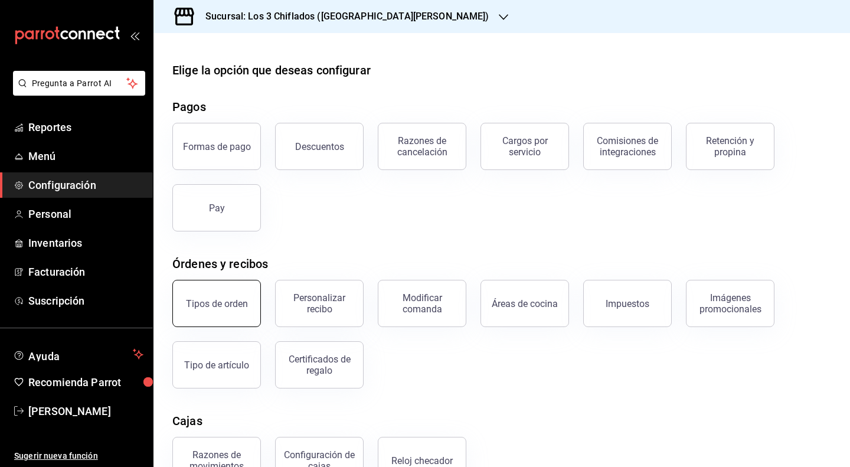
click at [208, 315] on button "Tipos de orden" at bounding box center [216, 303] width 89 height 47
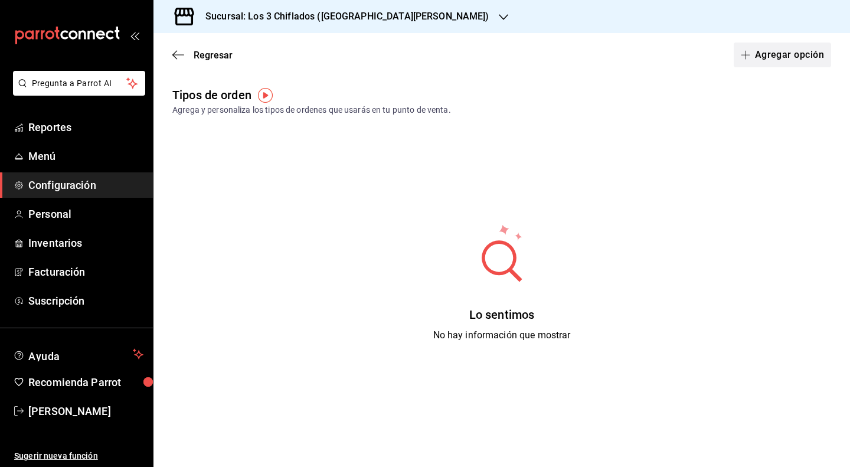
click at [748, 55] on button "Agregar opción" at bounding box center [782, 55] width 97 height 25
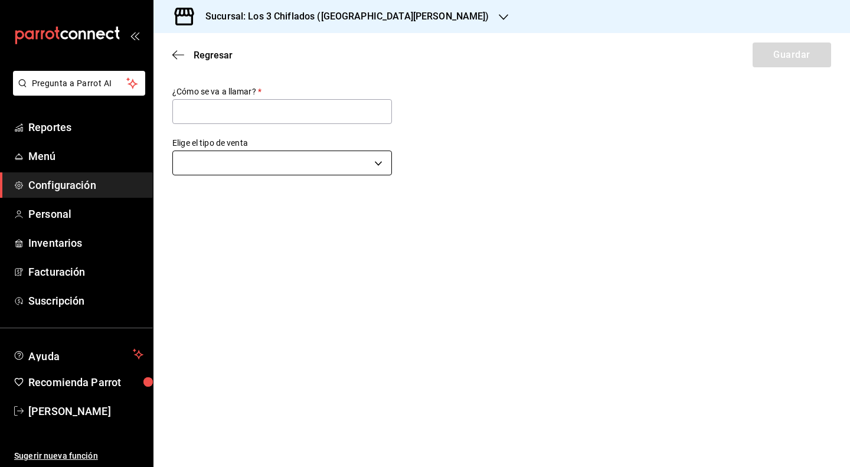
click at [360, 166] on body "Pregunta a Parrot AI Reportes Menú Configuración Personal Inventarios Facturaci…" at bounding box center [425, 233] width 850 height 467
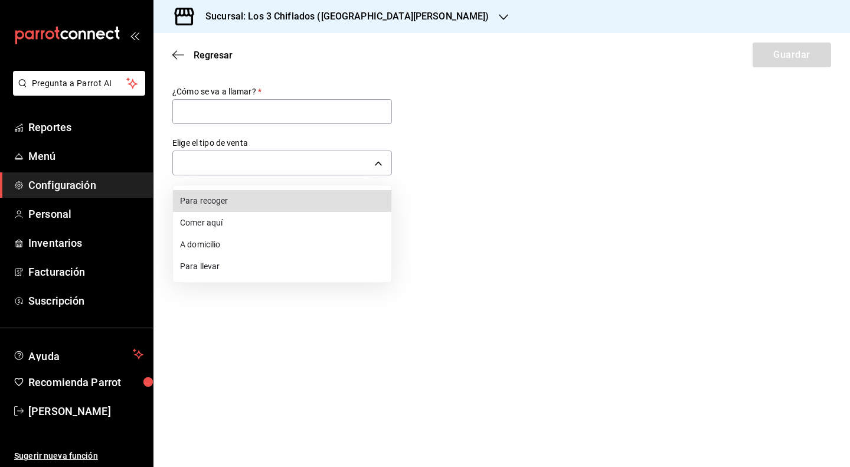
click at [298, 110] on div at bounding box center [425, 233] width 850 height 467
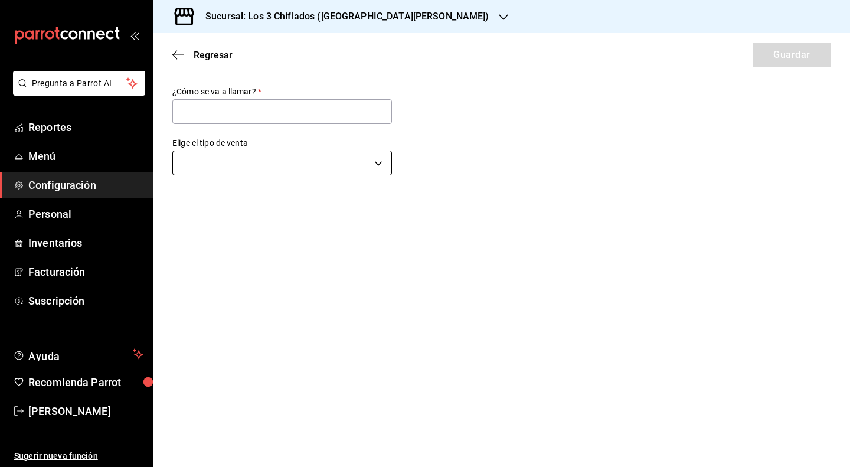
click at [381, 166] on body "Pregunta a Parrot AI Reportes Menú Configuración Personal Inventarios Facturaci…" at bounding box center [425, 233] width 850 height 467
click at [213, 269] on li "Para llevar" at bounding box center [282, 267] width 219 height 22
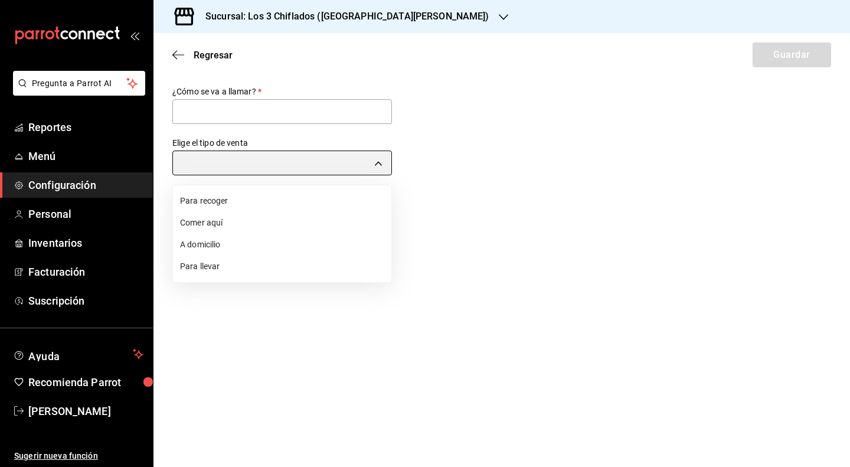
type input "TAKE_OUT"
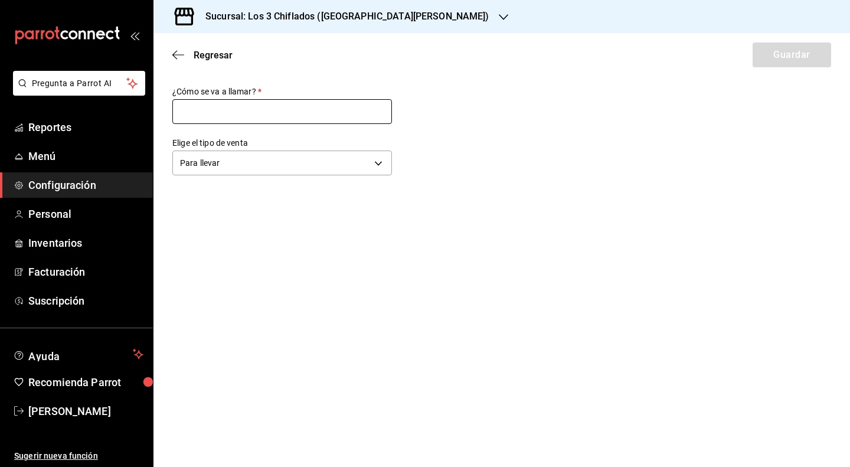
click at [248, 112] on input "text" at bounding box center [282, 111] width 220 height 25
click at [377, 14] on div "Sucursal: Los 3 Chiflados ([GEOGRAPHIC_DATA][PERSON_NAME])" at bounding box center [338, 16] width 350 height 33
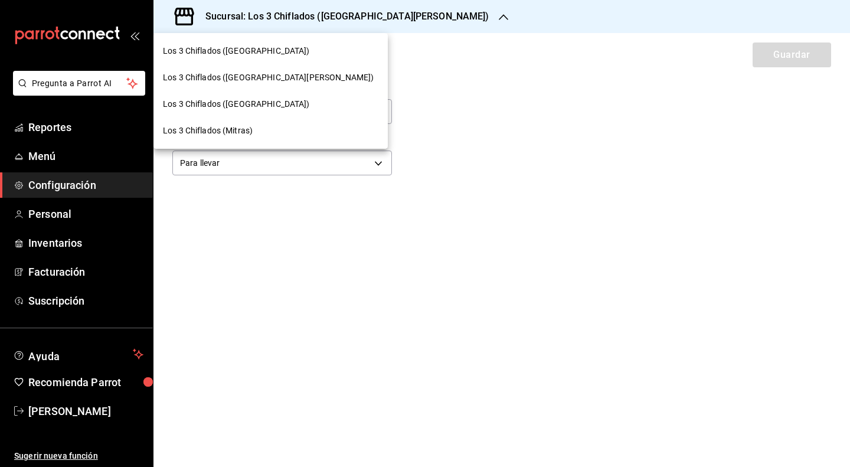
click at [247, 100] on span "Los 3 Chiflados ([GEOGRAPHIC_DATA])" at bounding box center [236, 104] width 147 height 12
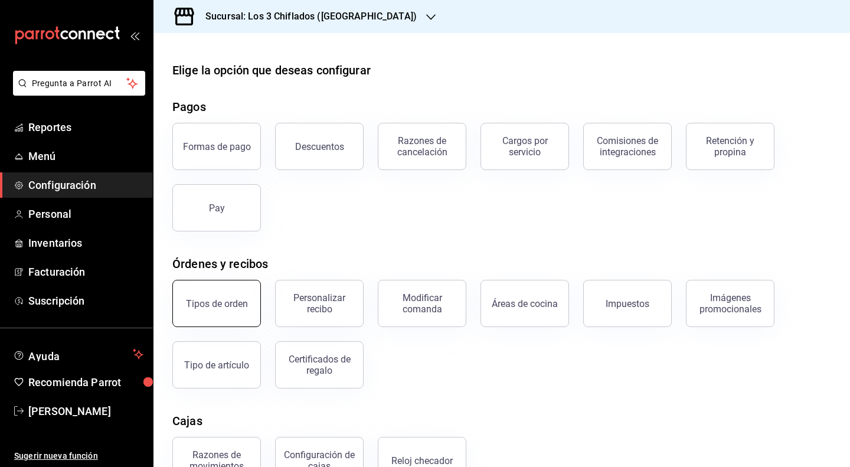
click at [206, 305] on div "Tipos de orden" at bounding box center [217, 303] width 62 height 11
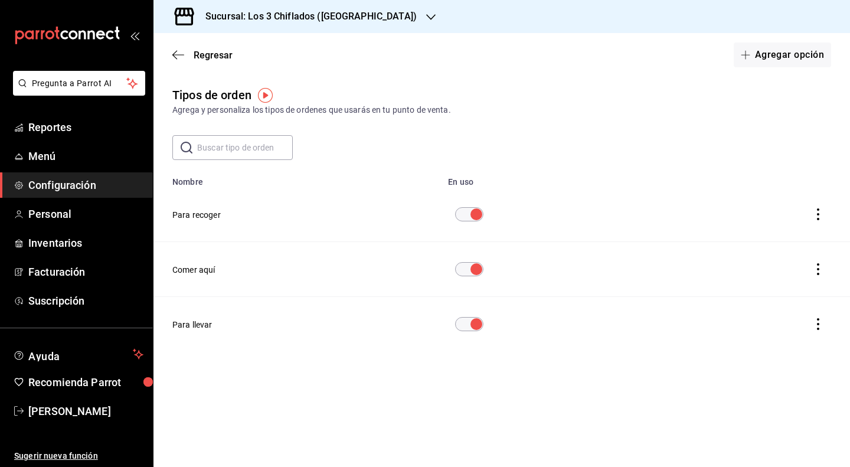
click at [813, 220] on icon "actions" at bounding box center [819, 214] width 12 height 12
click at [606, 216] on div at bounding box center [425, 233] width 850 height 467
click at [179, 214] on button "Para recoger" at bounding box center [196, 215] width 48 height 12
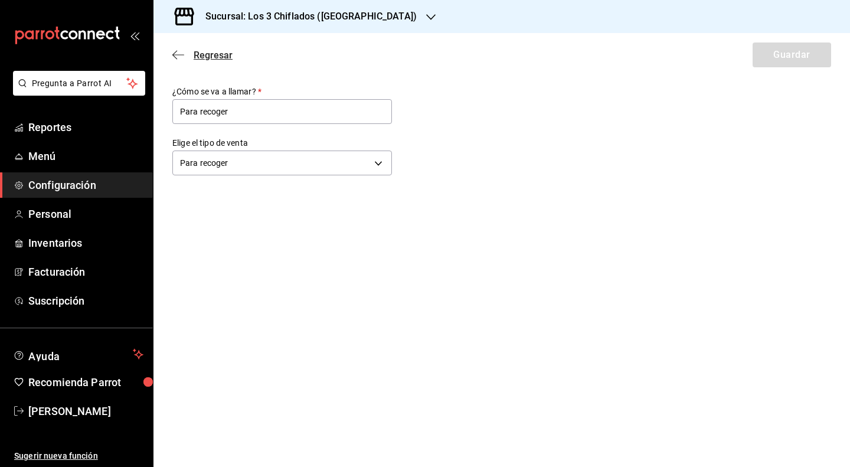
click at [181, 50] on icon "button" at bounding box center [178, 55] width 12 height 11
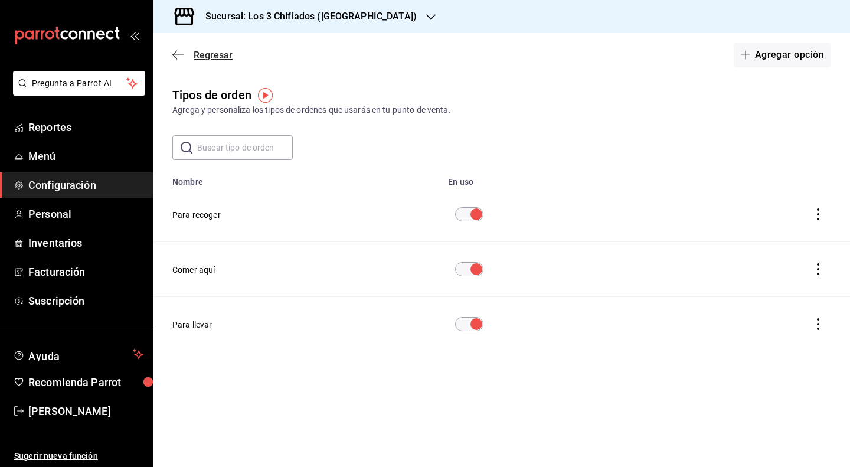
click at [181, 56] on icon "button" at bounding box center [178, 55] width 12 height 11
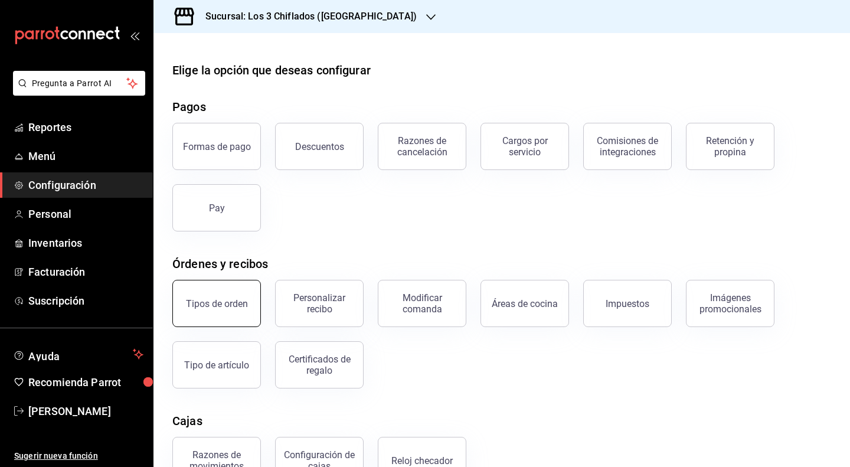
click at [235, 304] on div "Tipos de orden" at bounding box center [217, 303] width 62 height 11
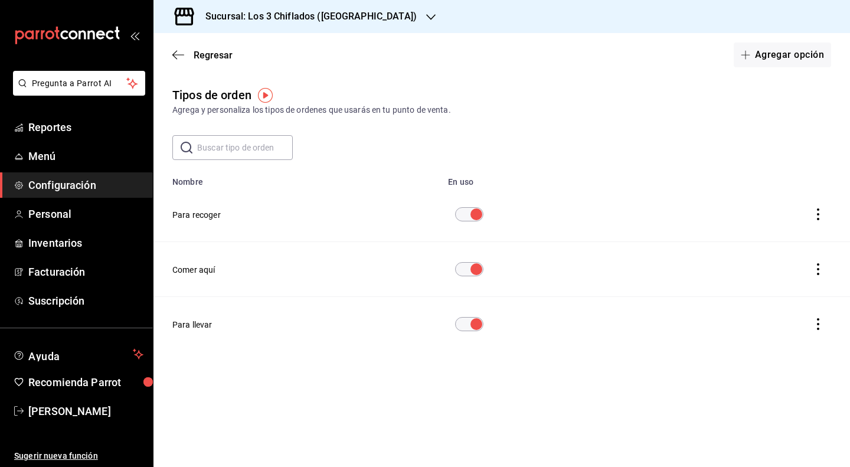
click at [426, 16] on icon "button" at bounding box center [430, 16] width 9 height 9
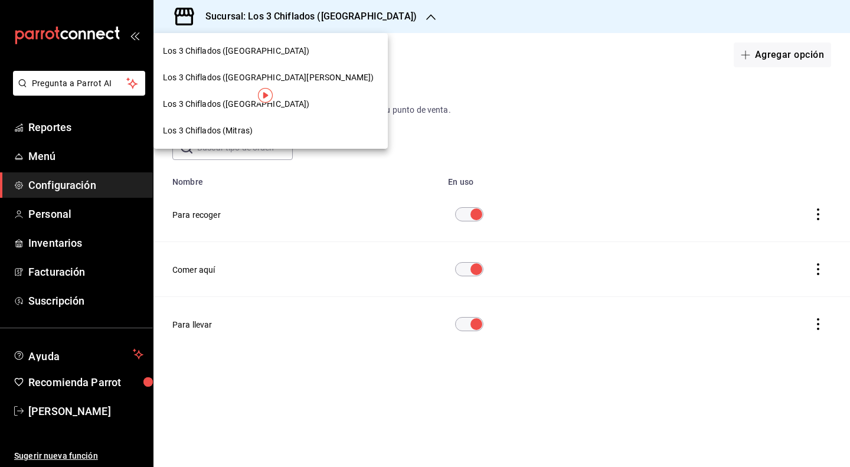
click at [217, 77] on span "Los 3 Chiflados ([GEOGRAPHIC_DATA][PERSON_NAME])" at bounding box center [268, 77] width 211 height 12
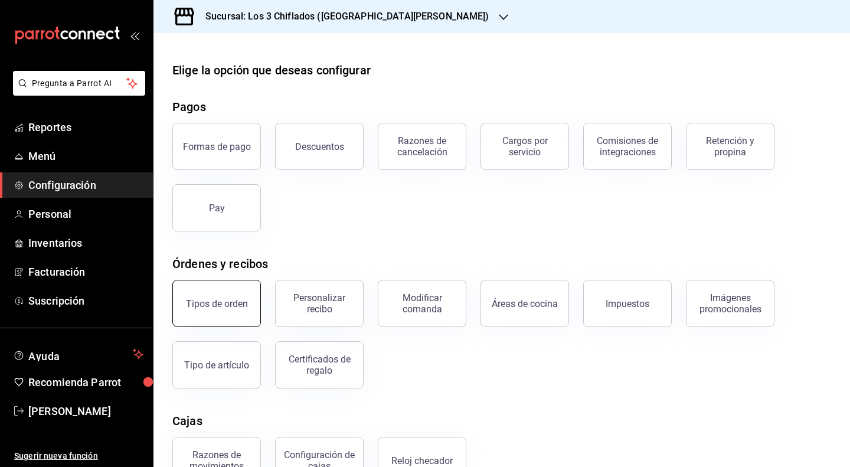
click at [220, 296] on button "Tipos de orden" at bounding box center [216, 303] width 89 height 47
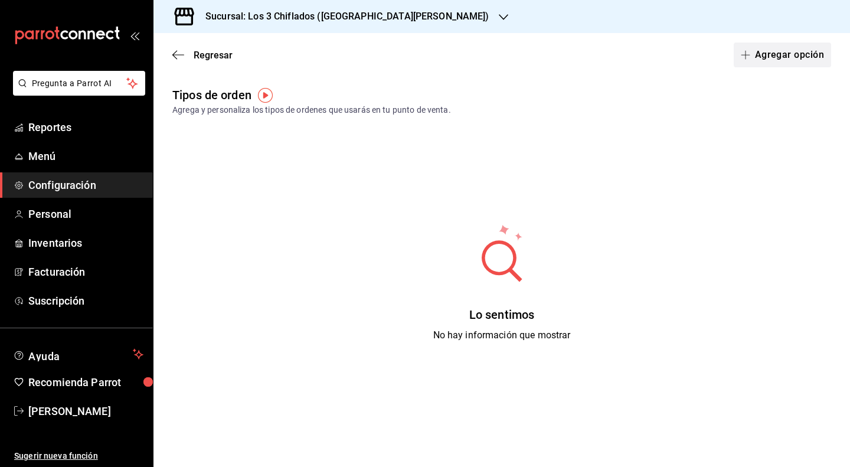
click at [801, 61] on button "Agregar opción" at bounding box center [782, 55] width 97 height 25
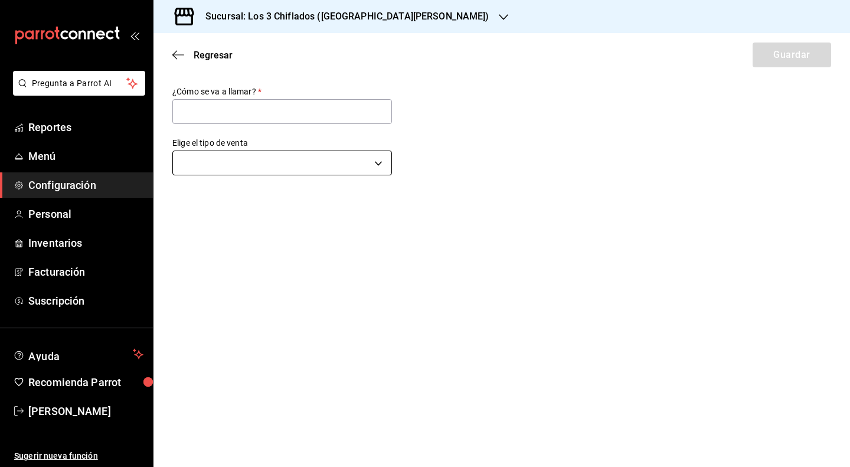
click at [346, 165] on body "Pregunta a Parrot AI Reportes Menú Configuración Personal Inventarios Facturaci…" at bounding box center [425, 233] width 850 height 467
click at [270, 206] on li "Para recoger" at bounding box center [282, 201] width 219 height 22
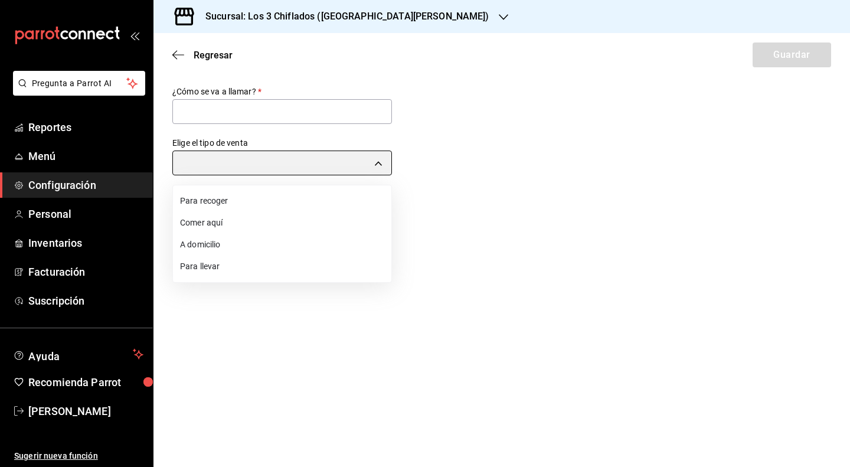
type input "PICK_UP"
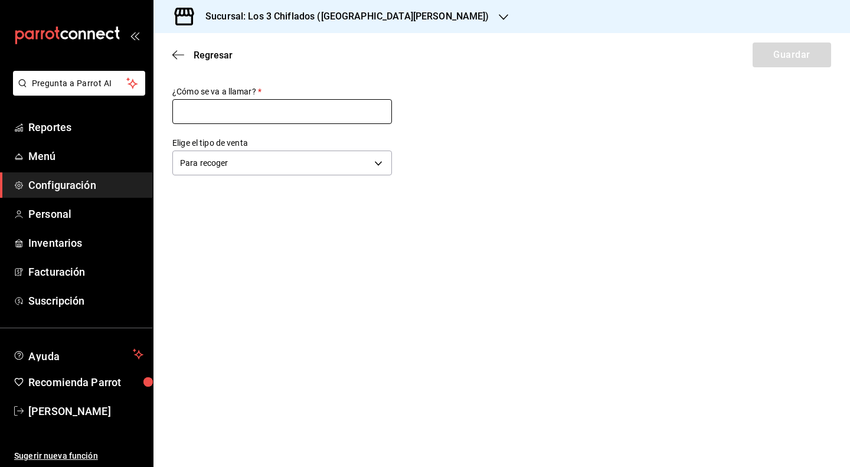
click at [266, 116] on input "text" at bounding box center [282, 111] width 220 height 25
type input "Para recoger"
click at [798, 56] on button "Guardar" at bounding box center [792, 55] width 79 height 25
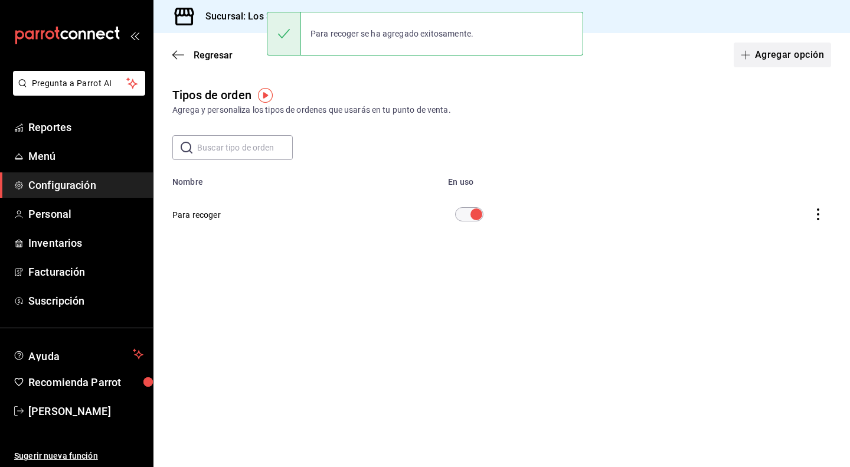
click at [800, 53] on button "Agregar opción" at bounding box center [782, 55] width 97 height 25
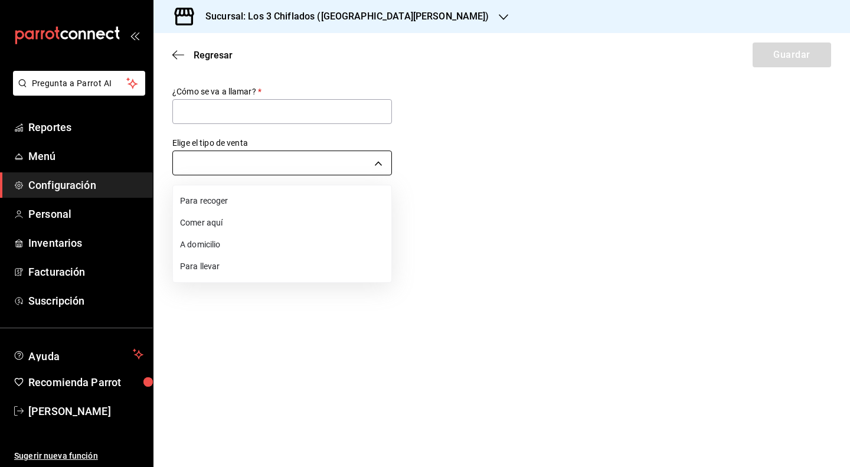
click at [357, 156] on body "Pregunta a Parrot AI Reportes Menú Configuración Personal Inventarios Facturaci…" at bounding box center [425, 233] width 850 height 467
click at [291, 224] on li "Comer aquí" at bounding box center [282, 223] width 219 height 22
type input "DINE_IN"
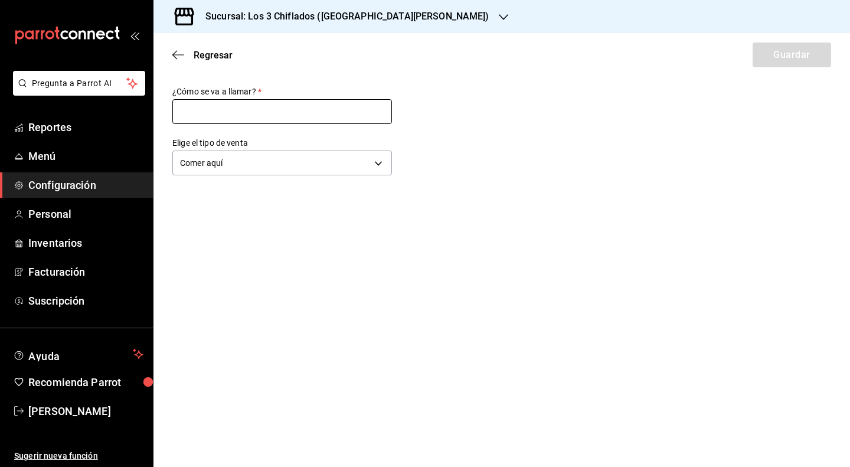
click at [286, 112] on input "text" at bounding box center [282, 111] width 220 height 25
type input "Comer aquí"
click at [810, 57] on button "Guardar" at bounding box center [792, 55] width 79 height 25
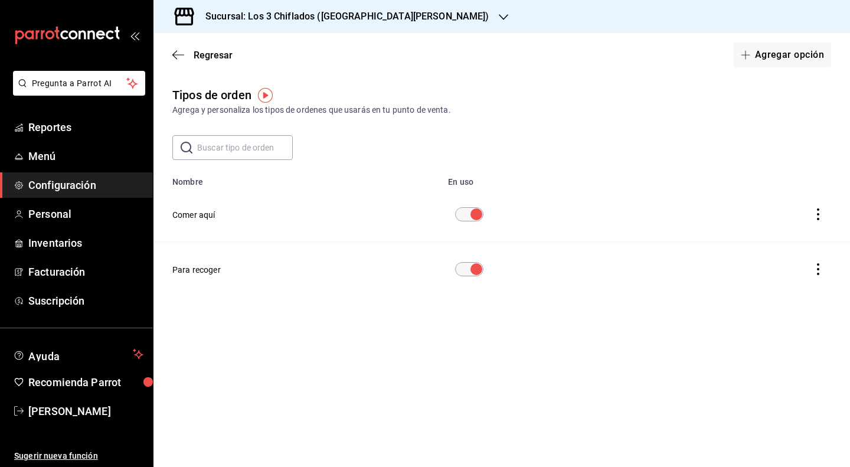
click at [472, 214] on input "diningOptionTable" at bounding box center [476, 214] width 43 height 14
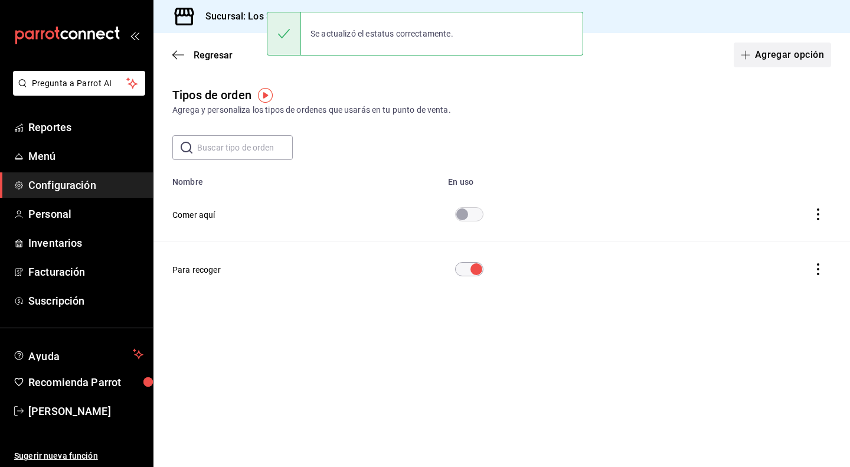
click at [807, 56] on button "Agregar opción" at bounding box center [782, 55] width 97 height 25
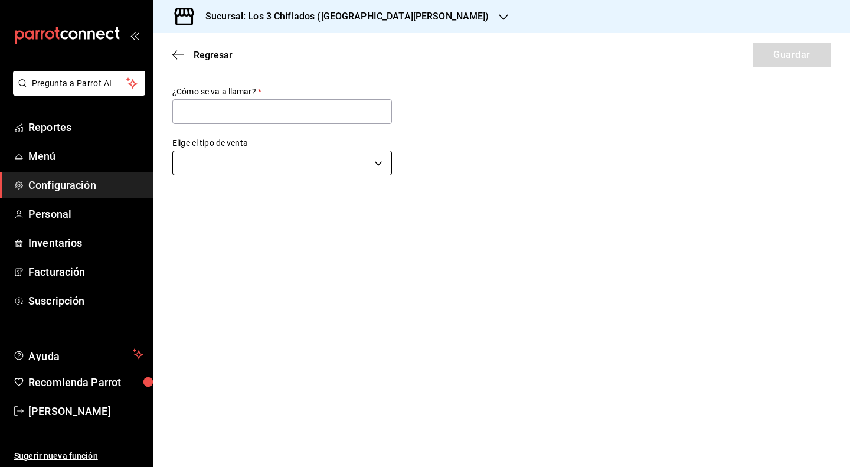
click at [367, 156] on body "Pregunta a Parrot AI Reportes Menú Configuración Personal Inventarios Facturaci…" at bounding box center [425, 233] width 850 height 467
click at [321, 263] on li "Para llevar" at bounding box center [282, 267] width 219 height 22
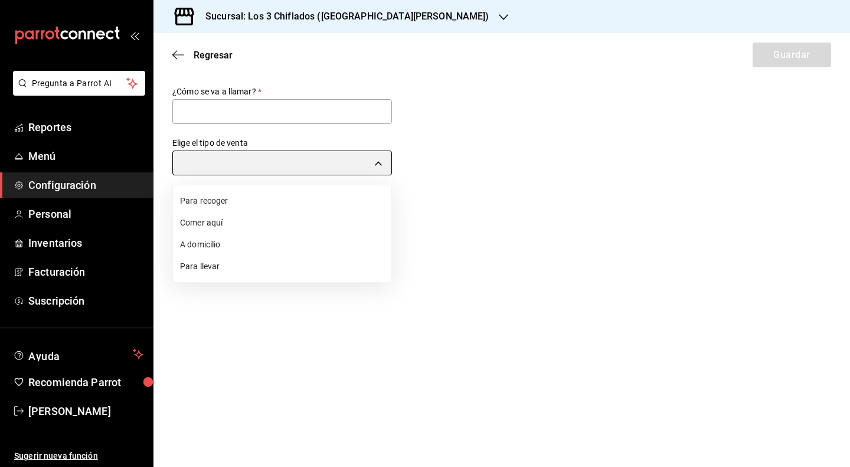
type input "TAKE_OUT"
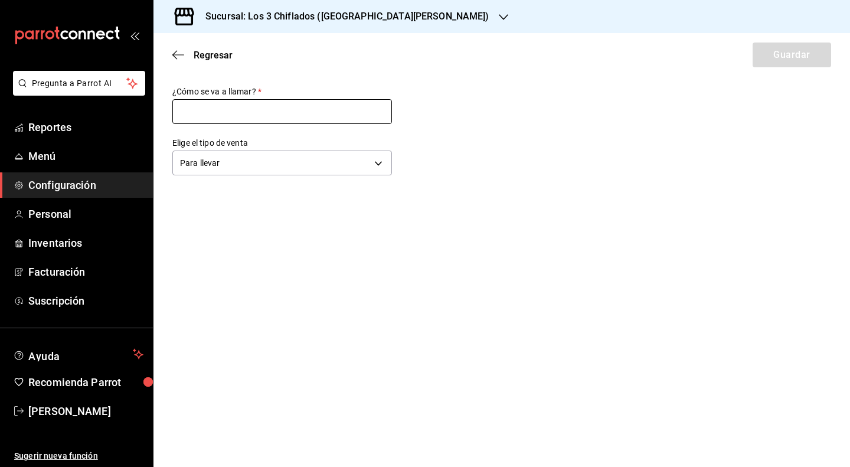
click at [285, 110] on input "text" at bounding box center [282, 111] width 220 height 25
type input "Para llevar"
click at [816, 63] on button "Guardar" at bounding box center [792, 55] width 79 height 25
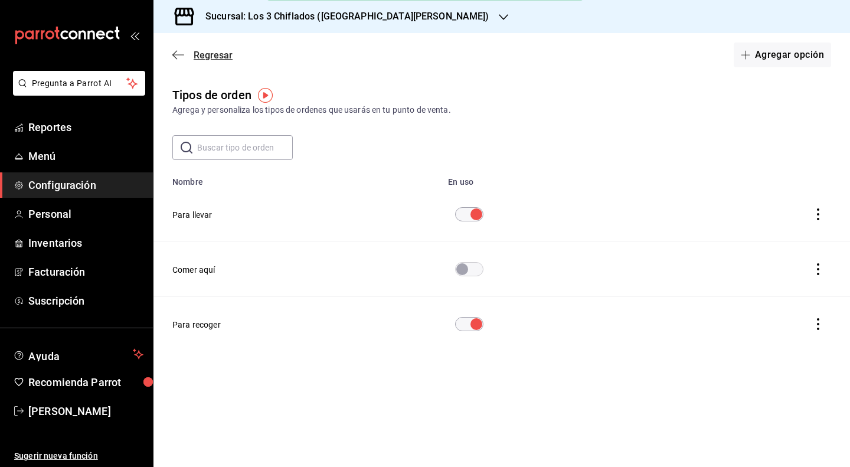
click at [177, 57] on icon "button" at bounding box center [178, 55] width 12 height 11
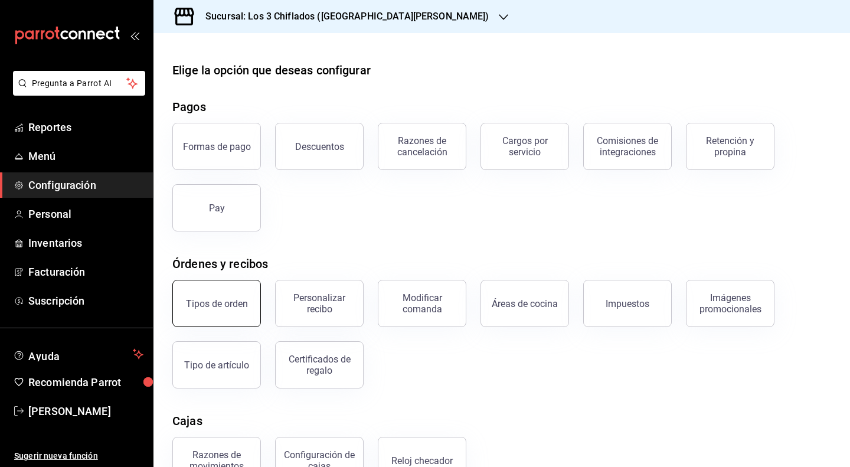
click at [240, 295] on button "Tipos de orden" at bounding box center [216, 303] width 89 height 47
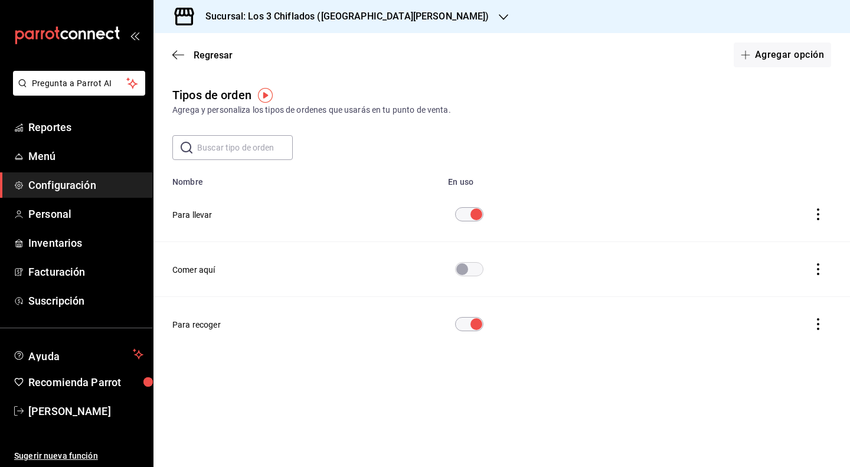
click at [170, 53] on div "Regresar Agregar opción" at bounding box center [502, 55] width 697 height 44
click at [178, 56] on icon "button" at bounding box center [178, 55] width 12 height 11
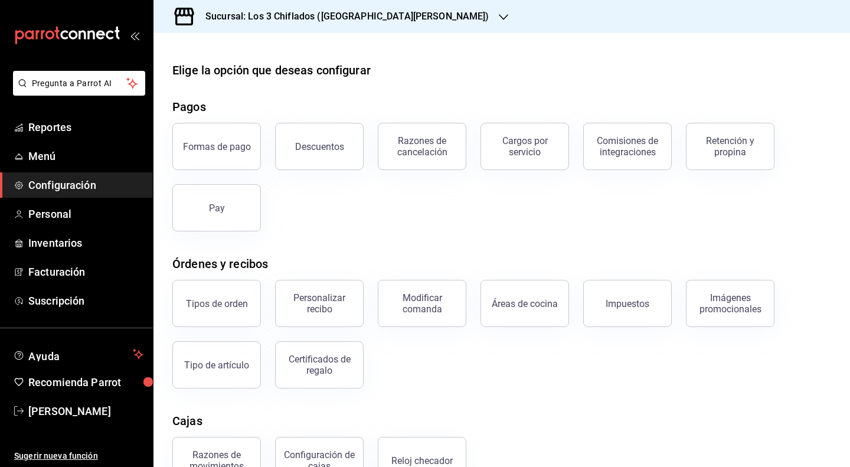
click at [379, 24] on div "Sucursal: Los 3 Chiflados ([GEOGRAPHIC_DATA][PERSON_NAME])" at bounding box center [338, 16] width 350 height 33
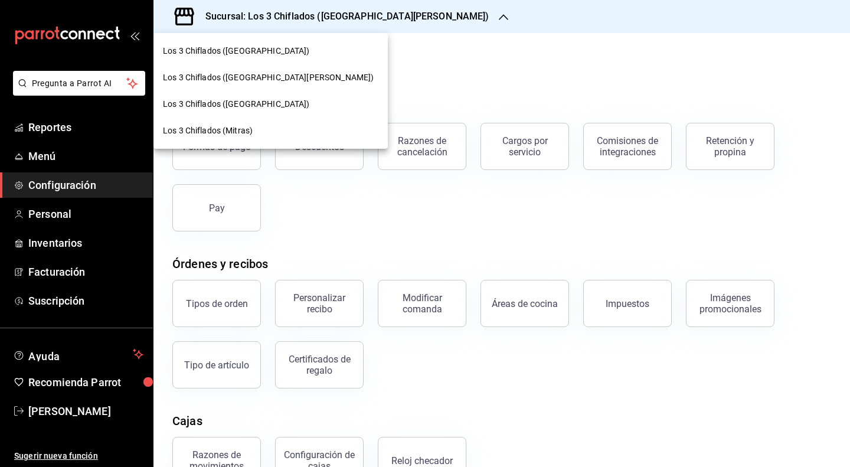
click at [246, 112] on div "Los 3 Chiflados ([GEOGRAPHIC_DATA])" at bounding box center [271, 104] width 234 height 27
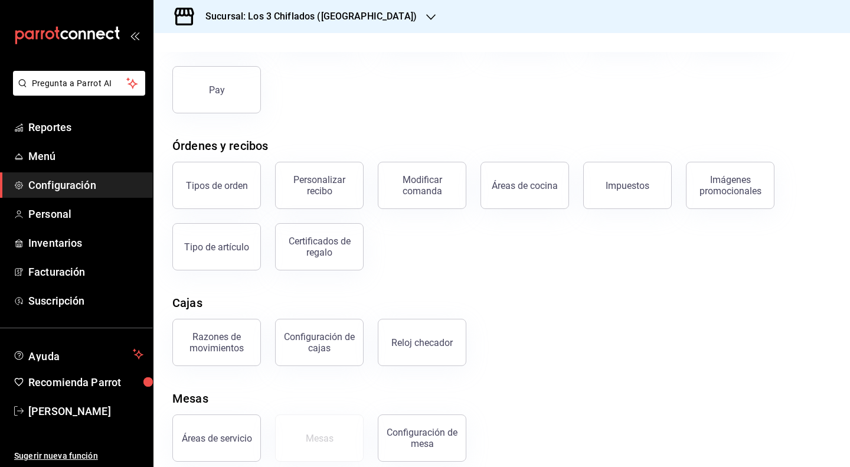
scroll to position [131, 0]
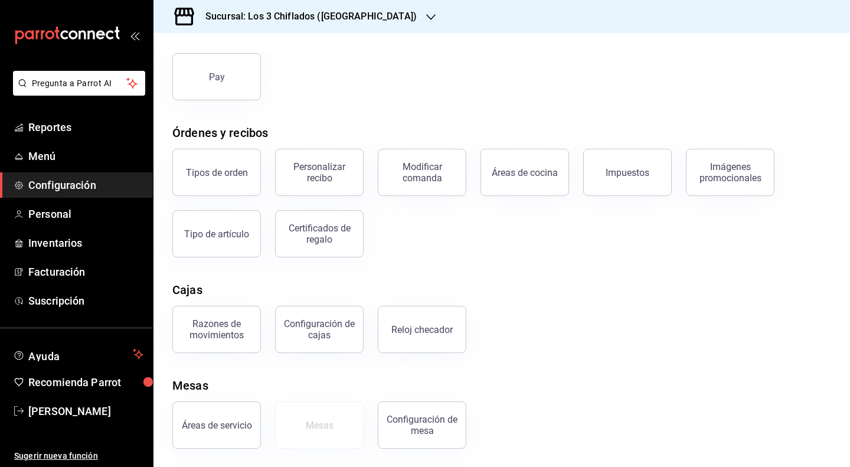
click at [426, 11] on div at bounding box center [430, 17] width 9 height 12
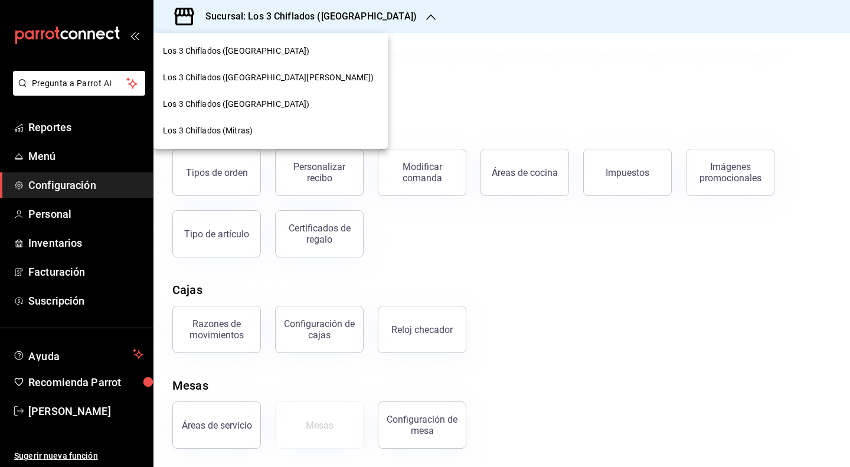
click at [236, 131] on span "Los 3 Chiflados (Mitras)" at bounding box center [208, 131] width 90 height 12
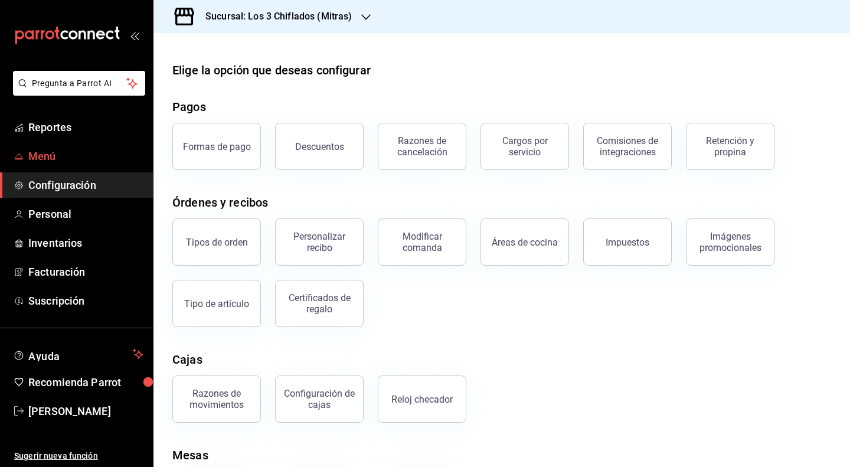
click at [51, 154] on span "Menú" at bounding box center [85, 156] width 115 height 16
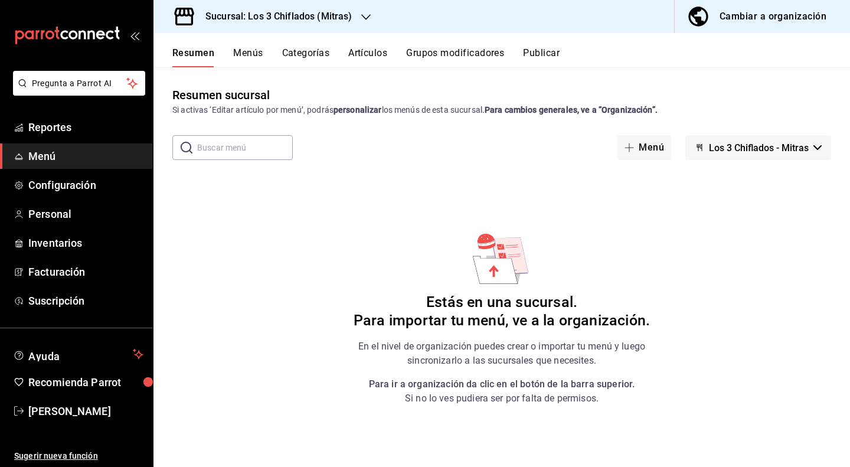
click at [812, 144] on button "Los 3 Chiflados - Mitras" at bounding box center [759, 147] width 146 height 25
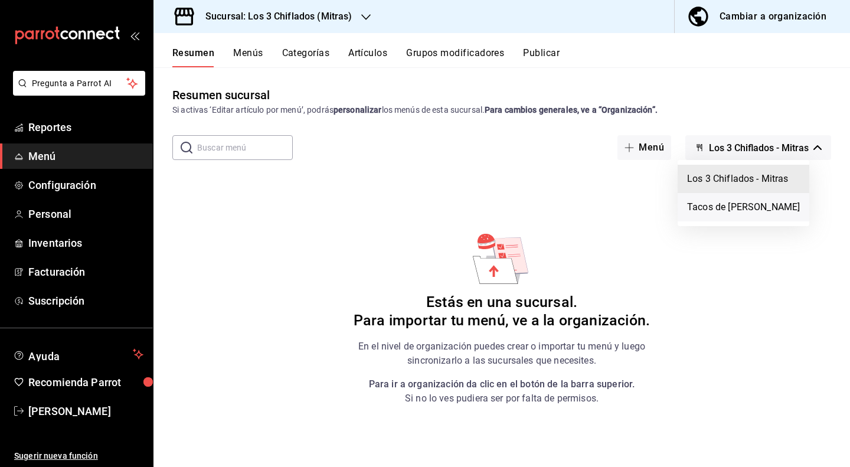
click at [757, 204] on li "Tacos de [PERSON_NAME]" at bounding box center [744, 207] width 132 height 28
